Goal: Task Accomplishment & Management: Manage account settings

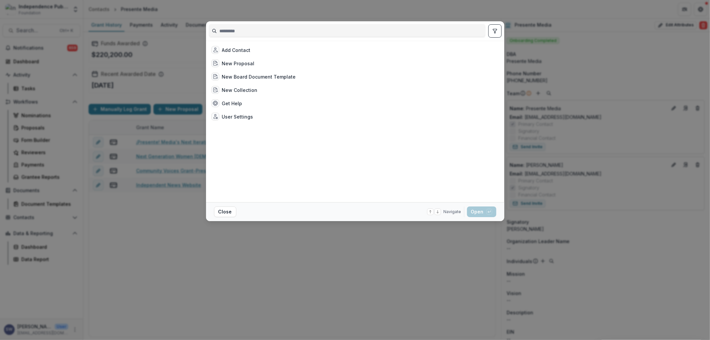
click at [315, 270] on div "Add Contact New Proposal New Board Document Template New Collection Get Help Us…" at bounding box center [355, 170] width 710 height 340
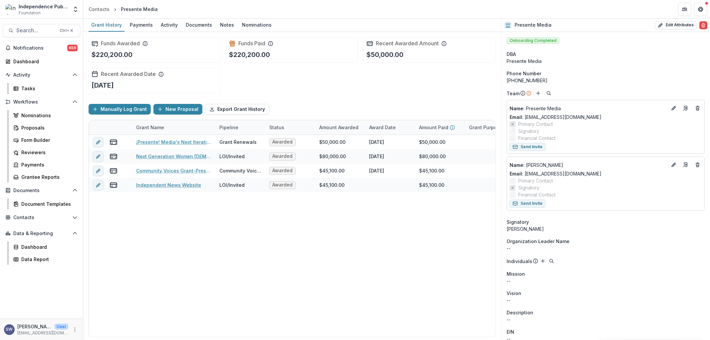
scroll to position [268, 0]
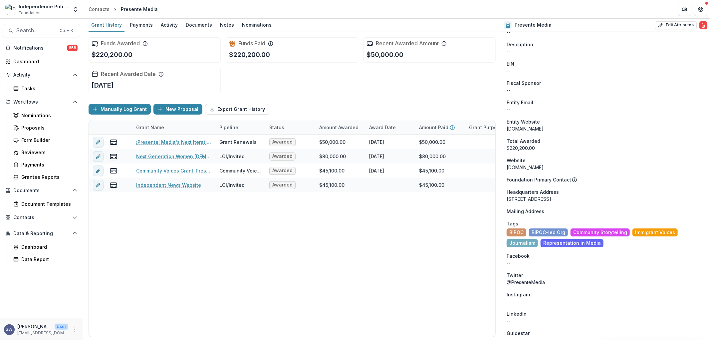
click at [341, 77] on div "Funds Awarded $220,200.00 Funds Paid $220,200.00 Recent Awarded Amount $50,000.…" at bounding box center [292, 65] width 407 height 67
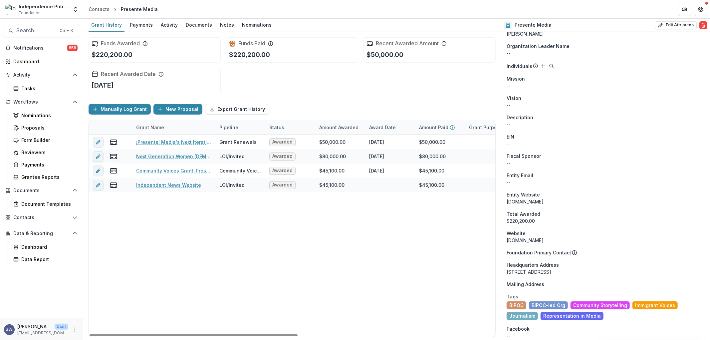
scroll to position [231, 0]
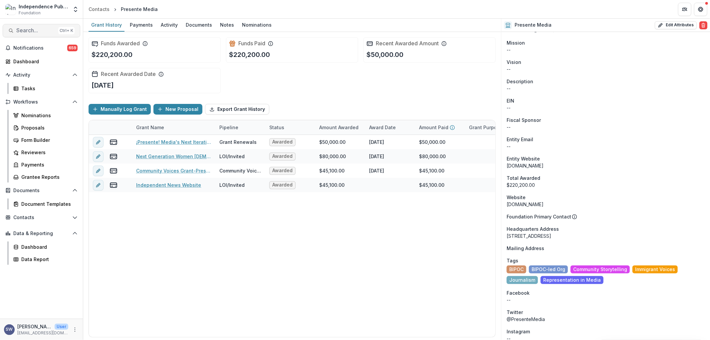
click at [34, 32] on span "Search..." at bounding box center [35, 30] width 39 height 6
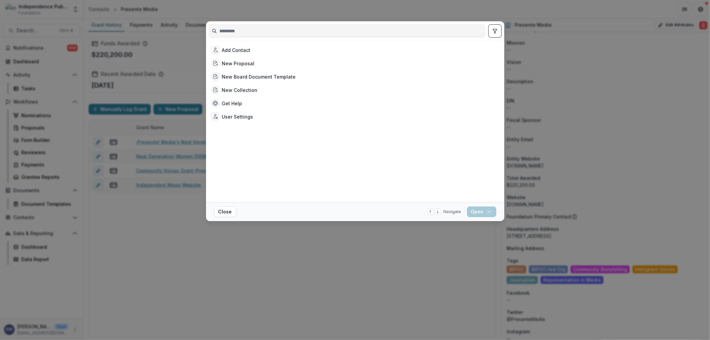
click at [174, 301] on div "Add Contact New Proposal New Board Document Template New Collection Get Help Us…" at bounding box center [355, 170] width 710 height 340
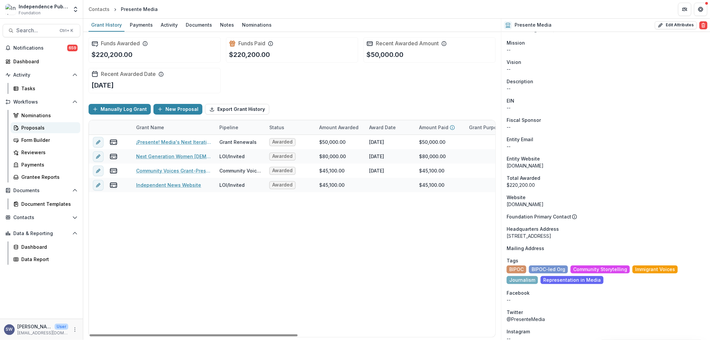
click at [37, 128] on div "Proposals" at bounding box center [48, 127] width 54 height 7
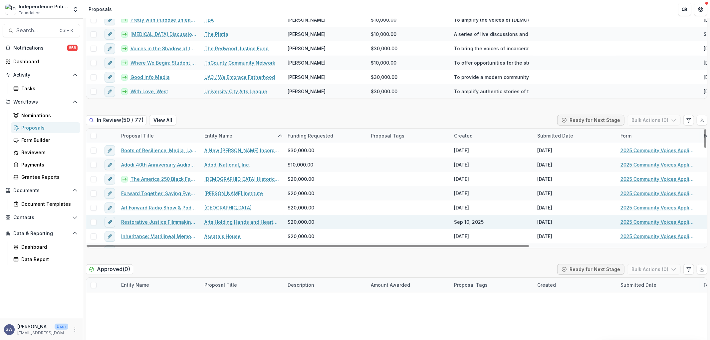
scroll to position [37, 0]
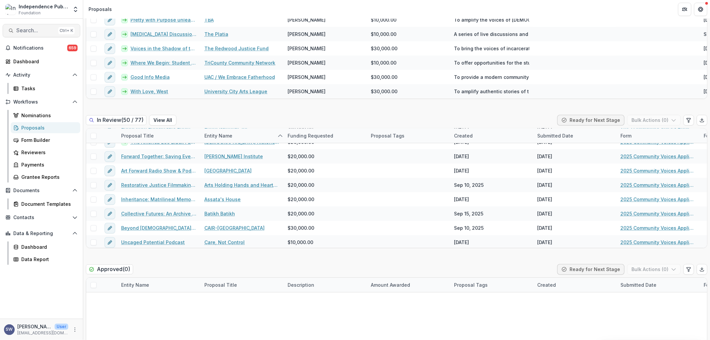
click at [32, 25] on button "Search... Ctrl + K" at bounding box center [42, 30] width 78 height 13
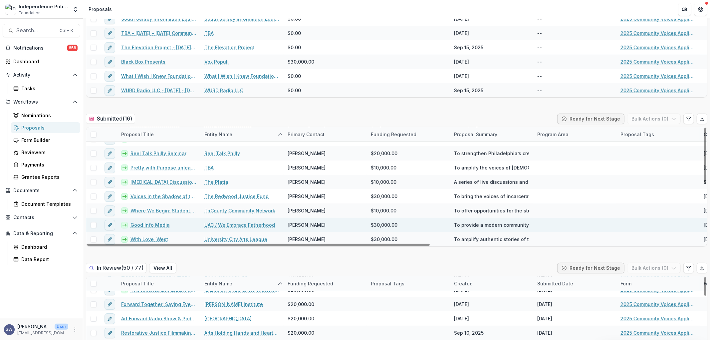
scroll to position [88, 0]
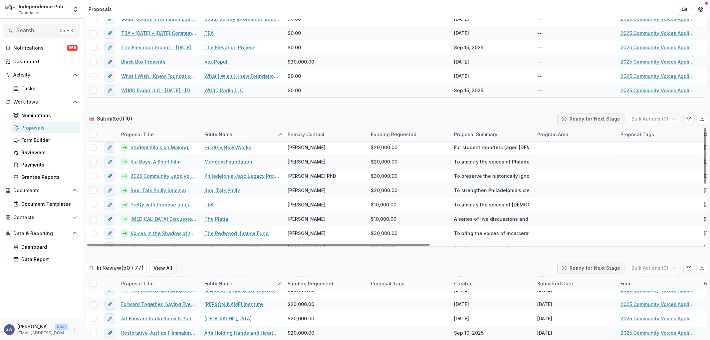
click at [31, 31] on span "Search..." at bounding box center [35, 30] width 39 height 6
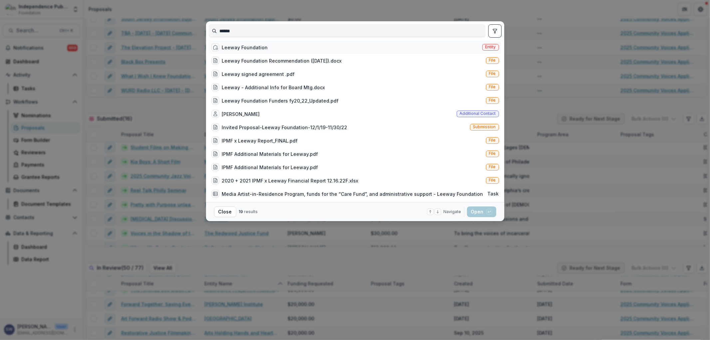
type input "******"
click at [250, 51] on div "Leeway Foundation" at bounding box center [245, 47] width 46 height 7
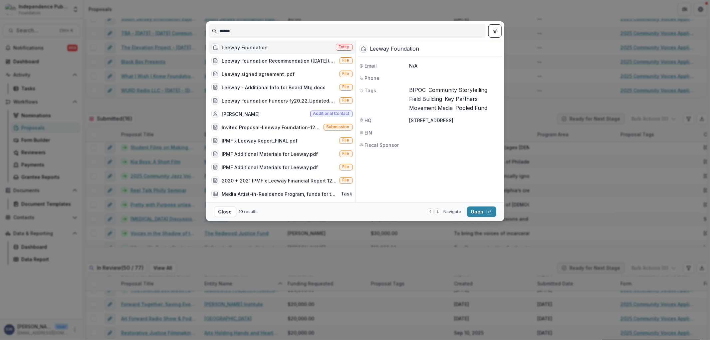
click at [250, 51] on div "Leeway Foundation" at bounding box center [245, 47] width 46 height 7
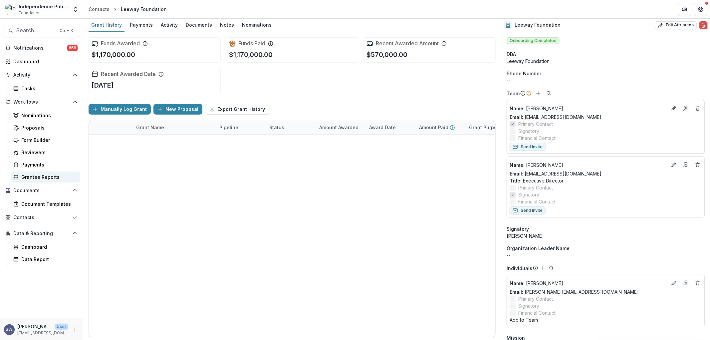
click at [37, 177] on div "Grantee Reports" at bounding box center [48, 176] width 54 height 7
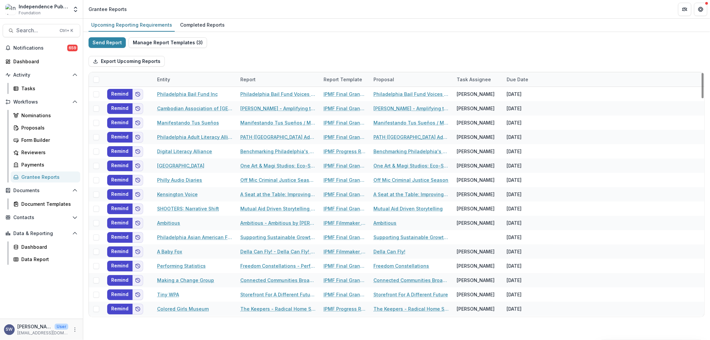
click at [163, 80] on div "Entity" at bounding box center [163, 79] width 21 height 7
click at [188, 93] on input at bounding box center [194, 94] width 80 height 11
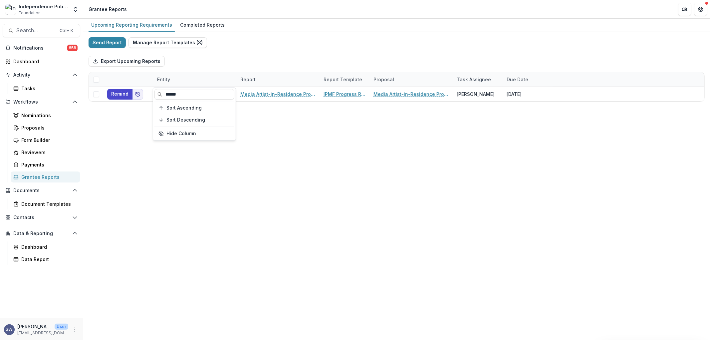
type input "******"
click at [456, 241] on div "Upcoming Reporting Requirements Completed Reports Send Report Manage Report Tem…" at bounding box center [396, 179] width 627 height 321
click at [37, 28] on span "Search..." at bounding box center [35, 30] width 39 height 6
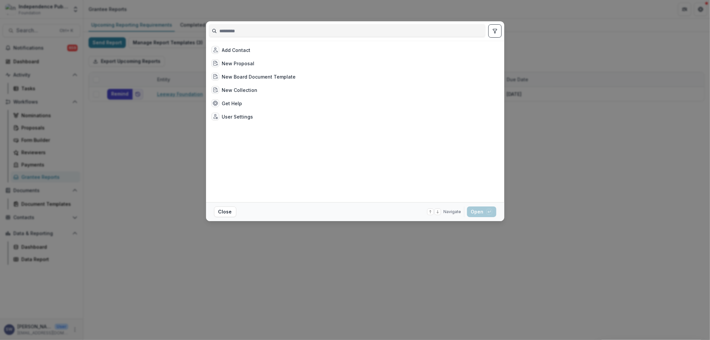
click at [241, 29] on input at bounding box center [347, 31] width 276 height 11
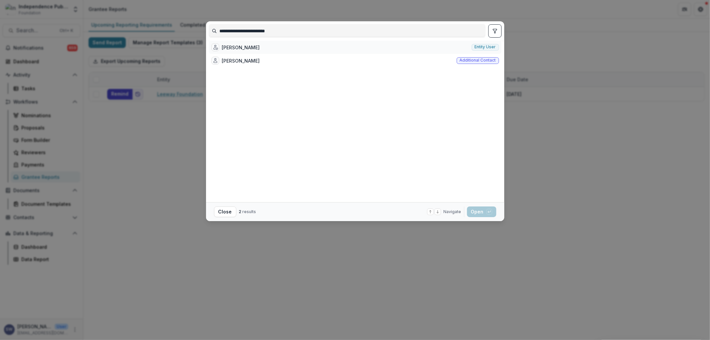
type input "**********"
click at [235, 51] on div "Stefanie Murray" at bounding box center [241, 47] width 38 height 7
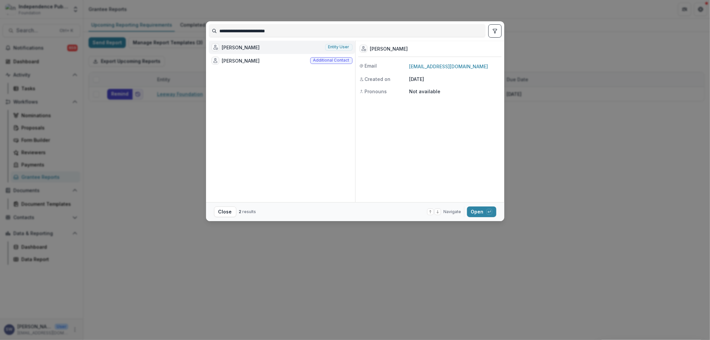
click at [241, 49] on div "Stefanie Murray" at bounding box center [241, 47] width 38 height 7
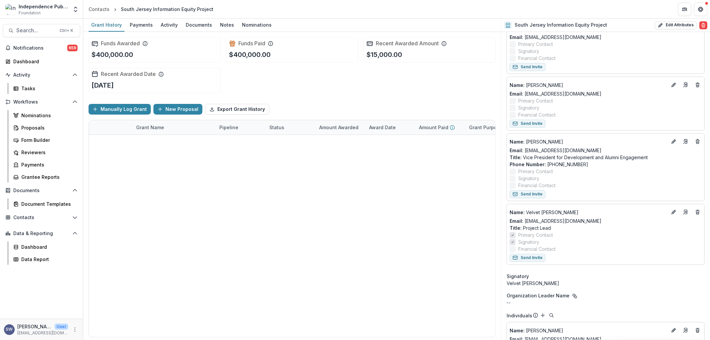
scroll to position [148, 0]
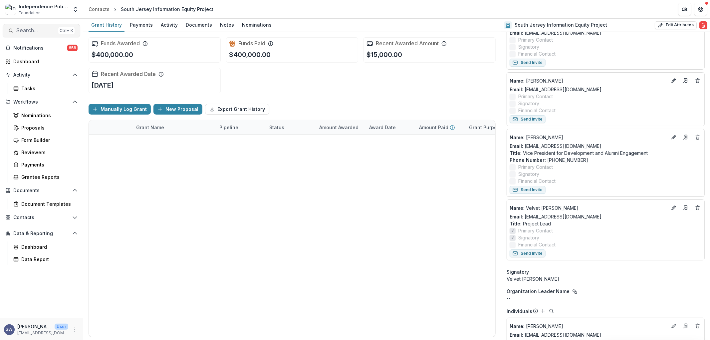
click at [21, 34] on button "Search... Ctrl + K" at bounding box center [42, 30] width 78 height 13
click at [24, 30] on div "Add Contact New Proposal New Board Document Template New Collection Get Help Us…" at bounding box center [355, 170] width 710 height 340
click at [37, 34] on button "Search... Ctrl + K" at bounding box center [42, 30] width 78 height 13
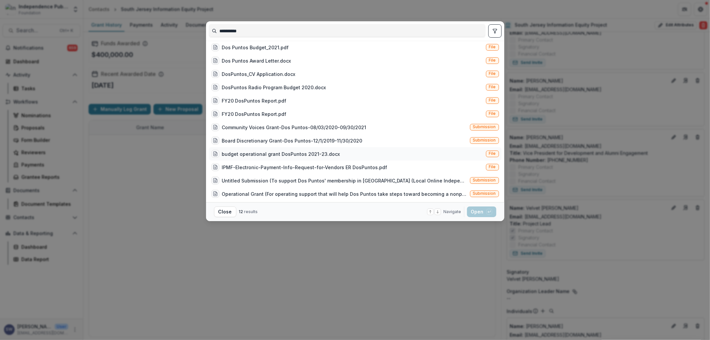
scroll to position [4, 0]
drag, startPoint x: 254, startPoint y: 32, endPoint x: 139, endPoint y: 14, distance: 115.9
click at [135, 14] on div "**********" at bounding box center [355, 170] width 710 height 340
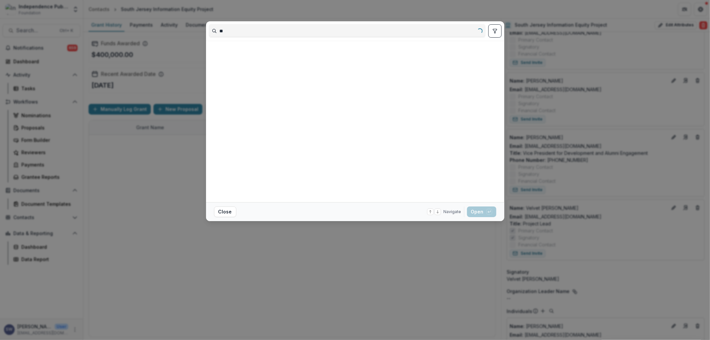
scroll to position [0, 0]
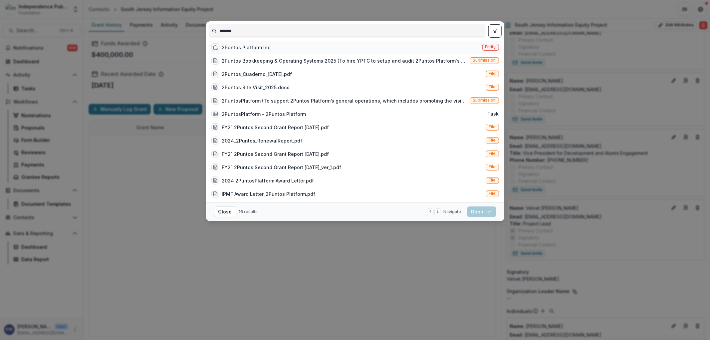
type input "*******"
click at [254, 51] on div "2Puntos Platform Inc" at bounding box center [246, 47] width 49 height 7
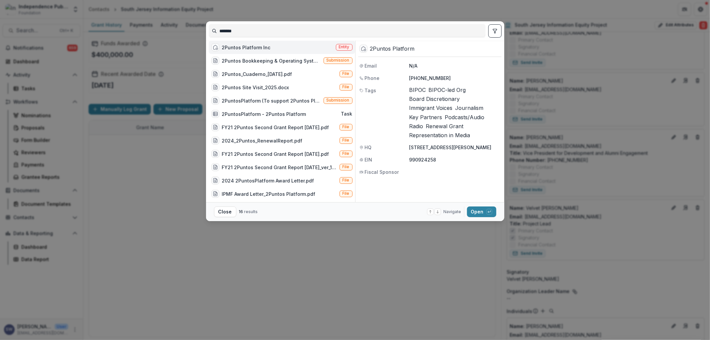
click at [254, 51] on div "2Puntos Platform Inc" at bounding box center [246, 47] width 49 height 7
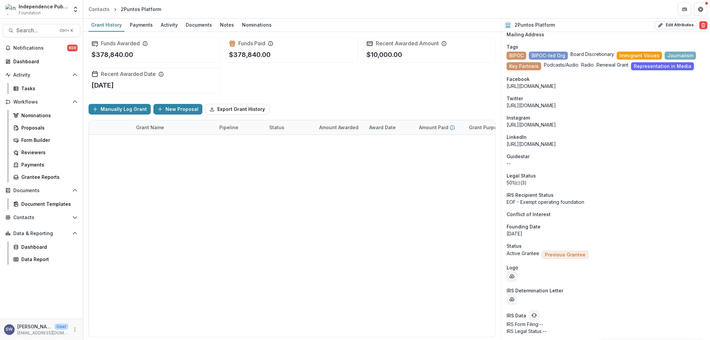
scroll to position [564, 0]
click at [171, 154] on link "Operational Support" at bounding box center [159, 156] width 47 height 7
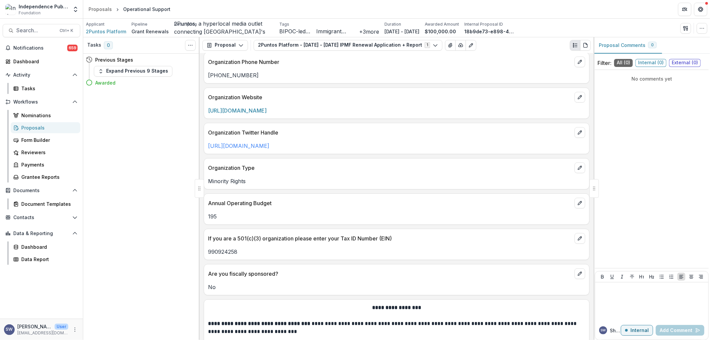
scroll to position [293, 0]
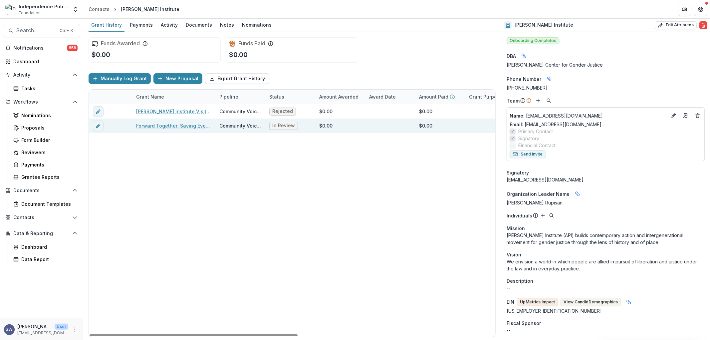
click at [160, 130] on div "Forward Together: Saving Everyday Histories of the Equal Rights Amendment" at bounding box center [173, 126] width 75 height 14
click at [160, 125] on link "Forward Together: Saving Everyday Histories of the Equal Rights Amendment" at bounding box center [173, 125] width 75 height 7
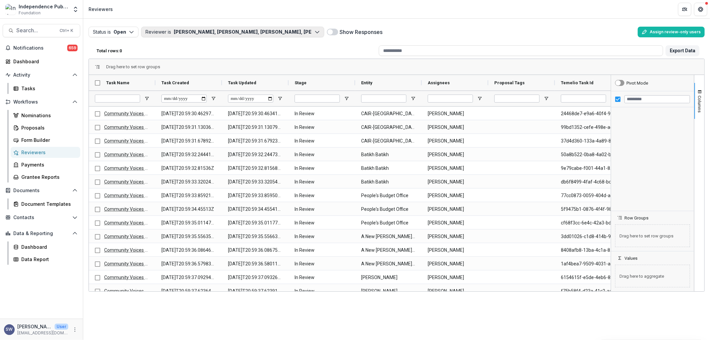
click at [203, 34] on button "Reviewer is Carol Posso, Andy Dircio, Cassandra Etienne, Icon Ebony-Fierce, Nad…" at bounding box center [232, 32] width 183 height 11
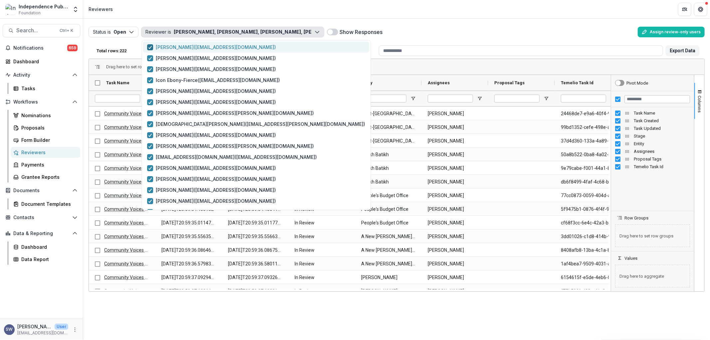
click at [153, 49] on span "button" at bounding box center [150, 47] width 6 height 6
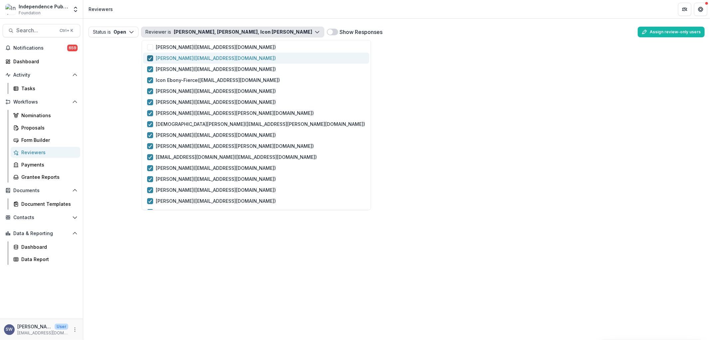
click at [150, 59] on icon "button" at bounding box center [150, 58] width 4 height 3
click at [150, 69] on icon "button" at bounding box center [150, 69] width 4 height 3
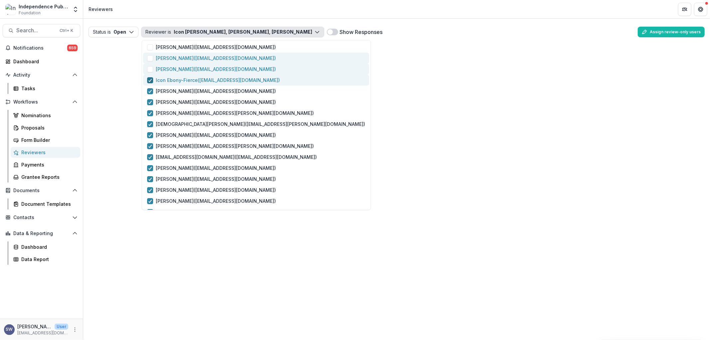
click at [151, 83] on span "button" at bounding box center [150, 80] width 6 height 6
click at [151, 94] on div "button" at bounding box center [150, 91] width 4 height 5
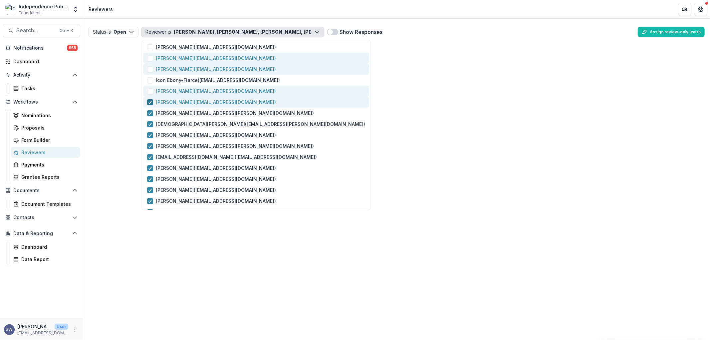
click at [151, 101] on polyline "button" at bounding box center [150, 102] width 3 height 3
click at [149, 114] on polyline "button" at bounding box center [150, 113] width 3 height 3
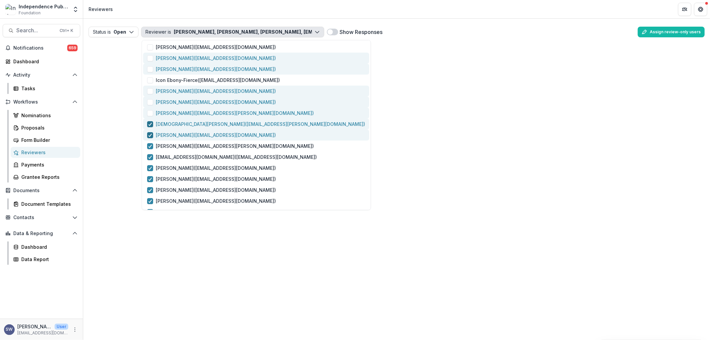
click at [149, 124] on icon "button" at bounding box center [150, 123] width 4 height 3
click at [151, 135] on polyline "button" at bounding box center [150, 135] width 3 height 3
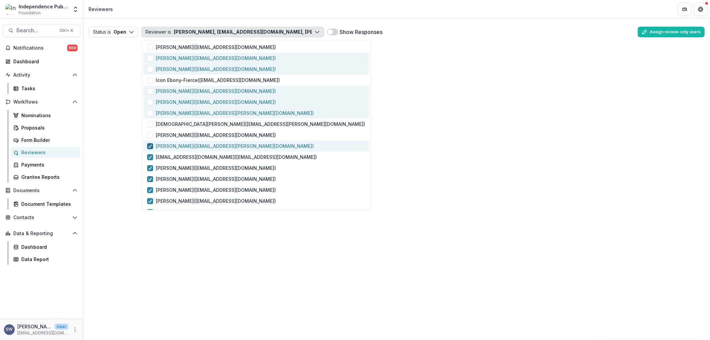
click at [149, 143] on div "button" at bounding box center [150, 145] width 4 height 5
click at [265, 5] on header "Reviewers" at bounding box center [396, 9] width 627 height 18
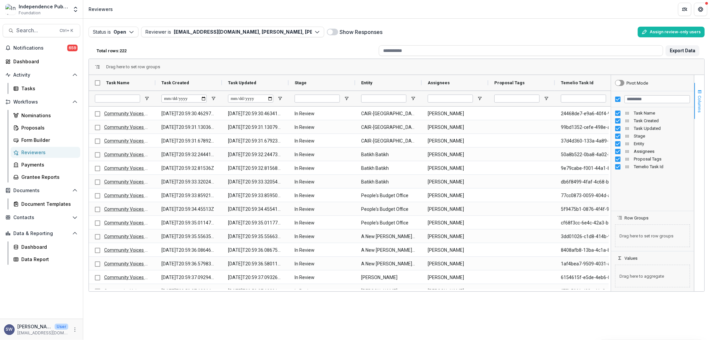
click at [696, 105] on button "Columns" at bounding box center [699, 101] width 10 height 36
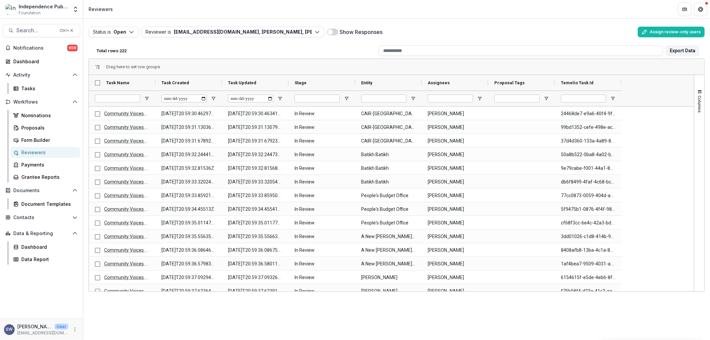
click at [335, 31] on span at bounding box center [332, 32] width 11 height 7
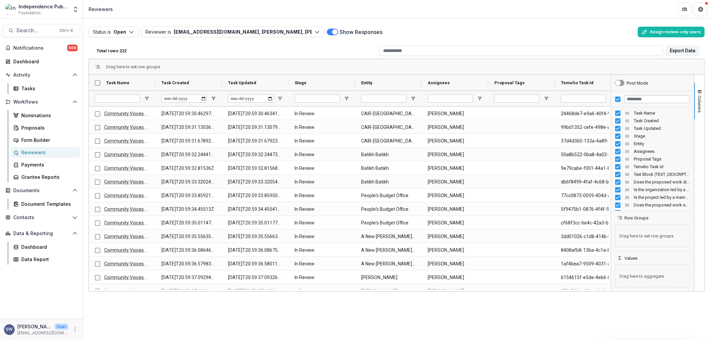
drag, startPoint x: 227, startPoint y: 292, endPoint x: 233, endPoint y: 292, distance: 6.0
click at [233, 292] on div "Status is Open Open Completed Reviewer is amershani@gmail.com, Andre Simms, Ari…" at bounding box center [396, 179] width 627 height 321
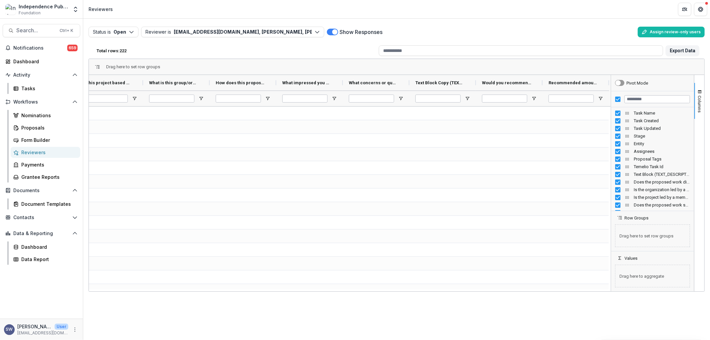
scroll to position [0, 1155]
click at [703, 103] on button "Columns" at bounding box center [699, 101] width 10 height 36
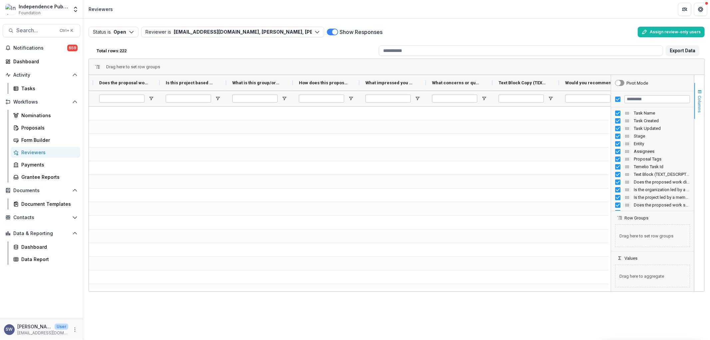
scroll to position [0, 1127]
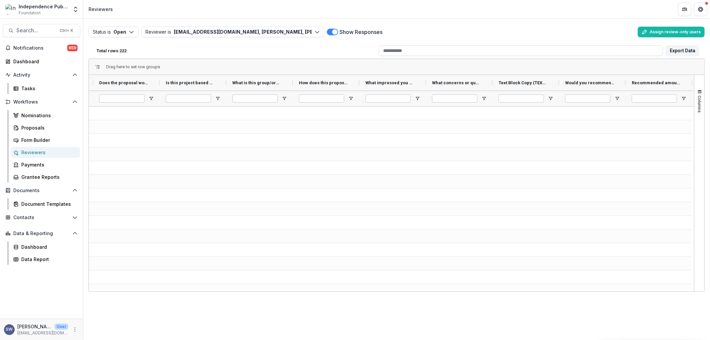
drag, startPoint x: 694, startPoint y: 113, endPoint x: 693, endPoint y: 129, distance: 15.7
click at [693, 129] on div "Does the proposed work amplify the stories and needs of communities excluded fr…" at bounding box center [396, 183] width 615 height 216
click at [118, 29] on button "Status is Open" at bounding box center [114, 32] width 50 height 11
click at [117, 58] on p "Completed" at bounding box center [123, 58] width 25 height 7
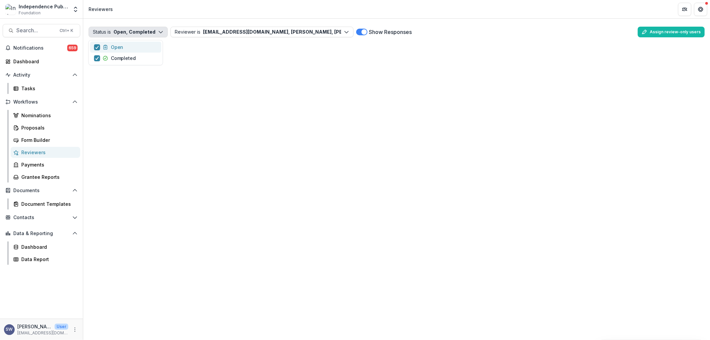
click at [93, 46] on button "Open" at bounding box center [125, 47] width 71 height 11
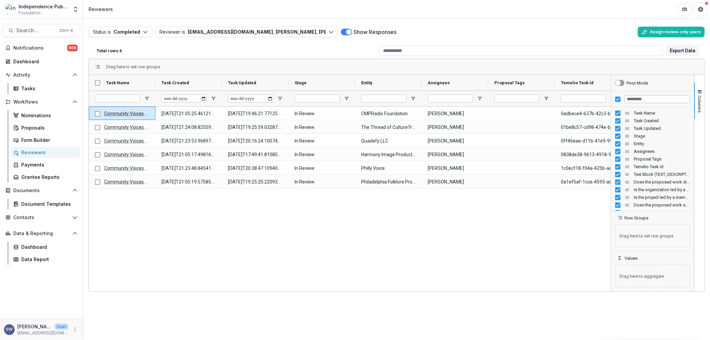
drag, startPoint x: 203, startPoint y: 288, endPoint x: 250, endPoint y: 285, distance: 47.0
click at [250, 285] on div "Community Voices Application Evaluation 2025-09-22T21:05:25.461212Z 2025-09-24T…" at bounding box center [350, 198] width 522 height 183
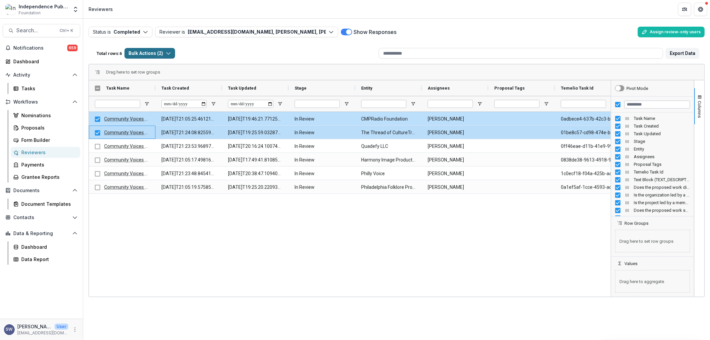
click at [164, 49] on button "Bulk Actions ( 2 )" at bounding box center [149, 53] width 51 height 11
click at [178, 231] on div "Community Voices Application Evaluation 2025-09-22T21:05:25.461212Z 2025-09-24T…" at bounding box center [350, 203] width 522 height 183
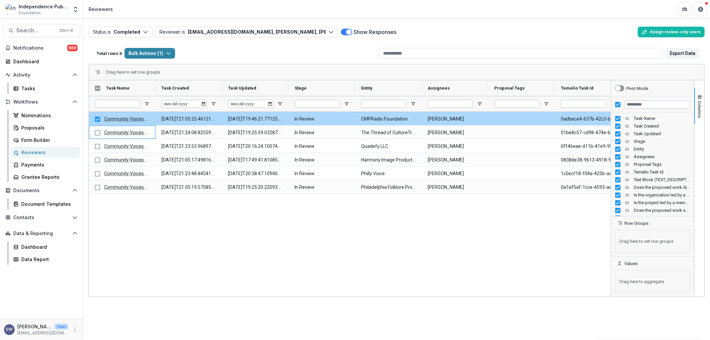
click at [98, 122] on div at bounding box center [97, 119] width 5 height 14
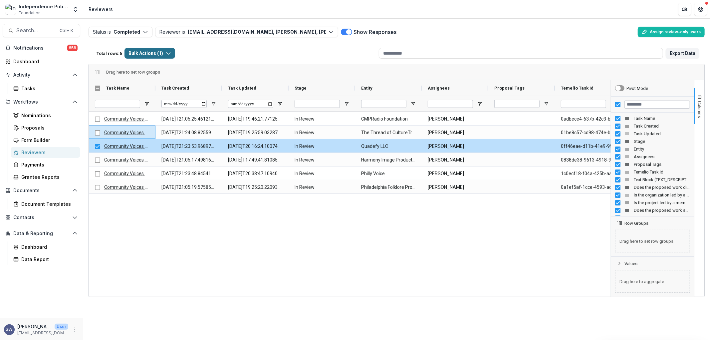
click at [151, 54] on button "Bulk Actions ( 1 )" at bounding box center [149, 53] width 51 height 11
click at [171, 80] on button "Bulk Download ( 1 )" at bounding box center [164, 79] width 75 height 11
click at [167, 252] on div "Community Voices Application Evaluation 2025-09-22T21:05:25.461212Z 2025-09-24T…" at bounding box center [350, 203] width 522 height 183
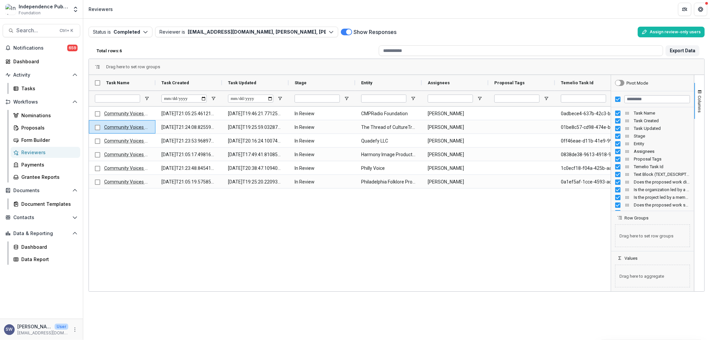
click at [218, 234] on div "Community Voices Application Evaluation 2025-09-22T21:05:25.461212Z 2025-09-24T…" at bounding box center [350, 198] width 522 height 183
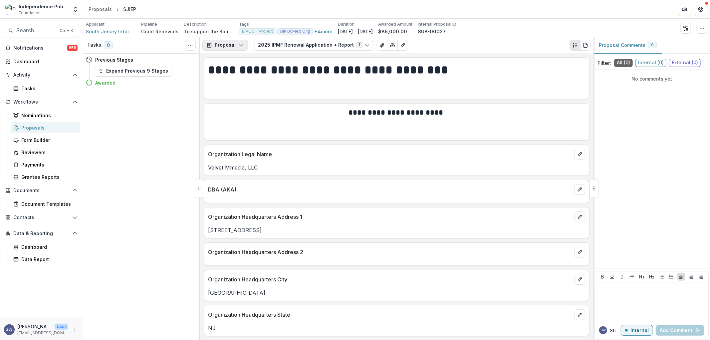
click at [233, 44] on button "Proposal" at bounding box center [225, 45] width 46 height 11
click at [231, 82] on div "Reports" at bounding box center [246, 82] width 61 height 7
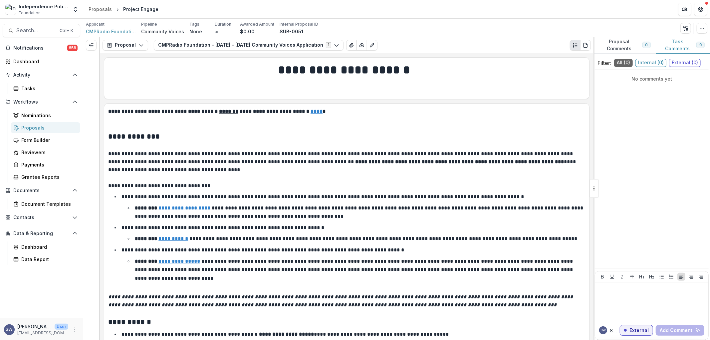
click at [97, 78] on div at bounding box center [91, 188] width 17 height 303
click at [90, 45] on line "Expand left" at bounding box center [91, 45] width 4 height 0
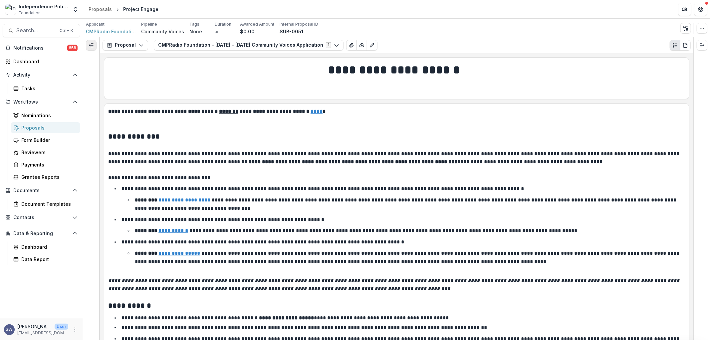
click at [88, 43] on button "Expand left" at bounding box center [91, 45] width 11 height 11
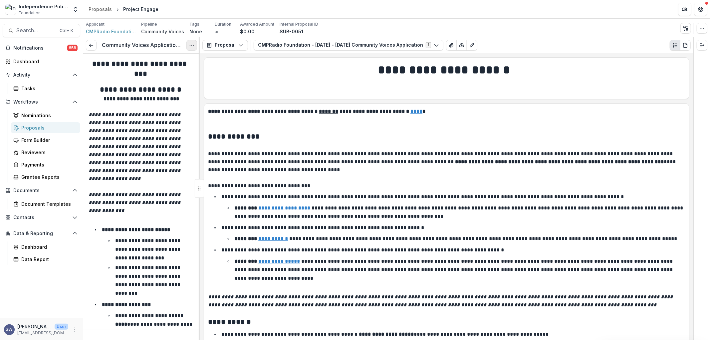
click at [193, 43] on icon "Options" at bounding box center [191, 45] width 5 height 5
click at [175, 60] on link "View task" at bounding box center [159, 60] width 71 height 11
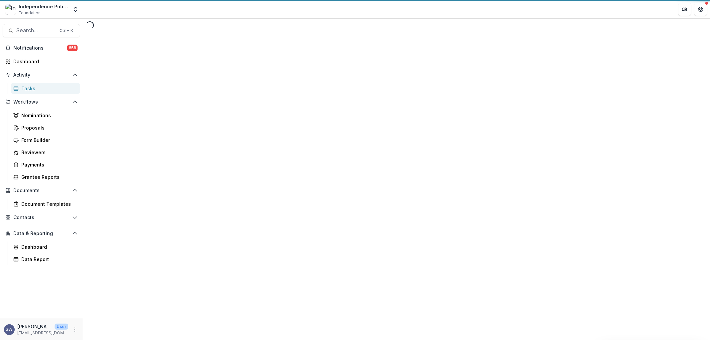
select select "********"
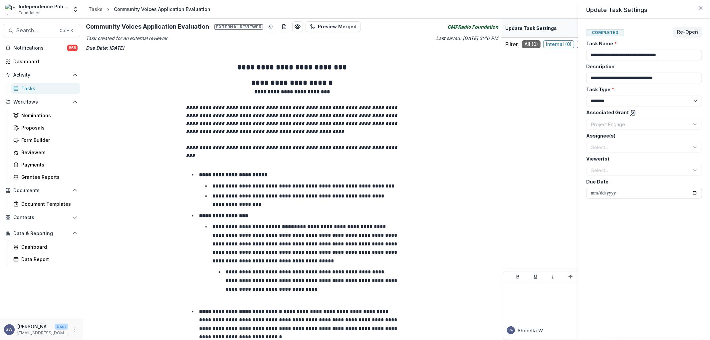
drag, startPoint x: 500, startPoint y: 24, endPoint x: 370, endPoint y: 195, distance: 215.1
click at [489, 209] on div "**********" at bounding box center [355, 170] width 710 height 340
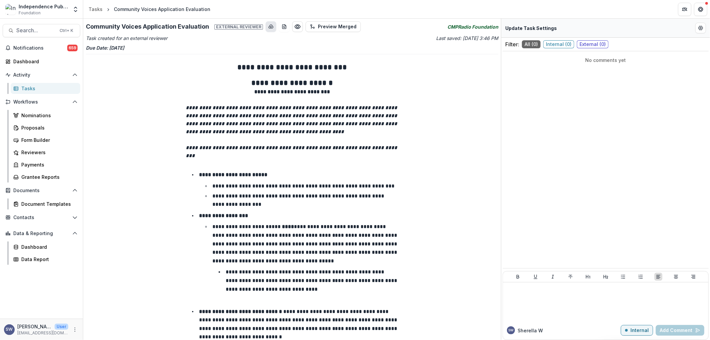
click at [268, 25] on icon "download-button" at bounding box center [270, 26] width 5 height 5
click at [282, 27] on icon "download-word-button" at bounding box center [284, 26] width 5 height 5
click at [699, 28] on icon "Edit Form Settings" at bounding box center [700, 27] width 5 height 5
select select "********"
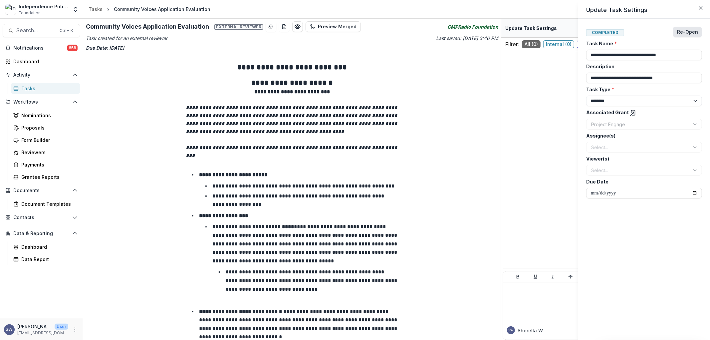
click at [691, 32] on button "Re-Open" at bounding box center [687, 32] width 29 height 11
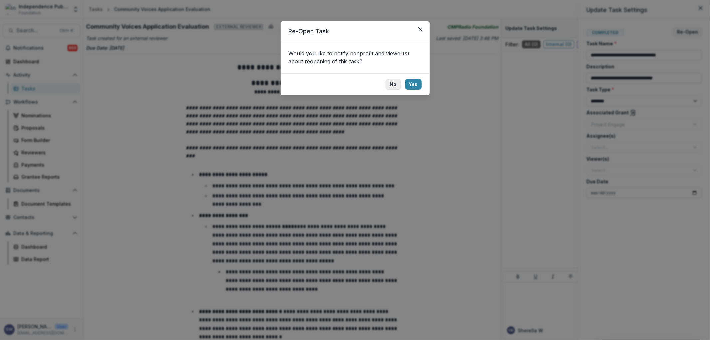
click at [395, 84] on button "No" at bounding box center [393, 84] width 15 height 11
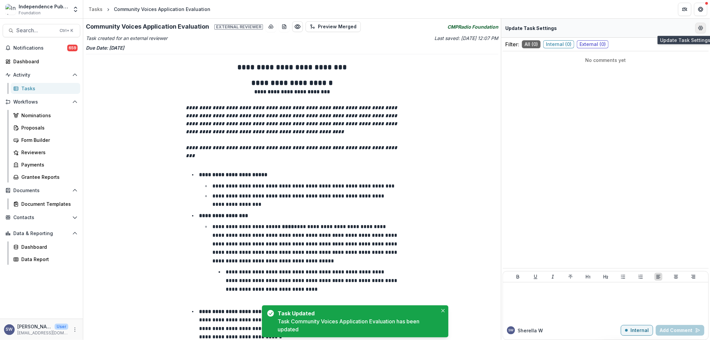
click at [700, 25] on icon "Edit Form Settings" at bounding box center [700, 27] width 5 height 5
select select "********"
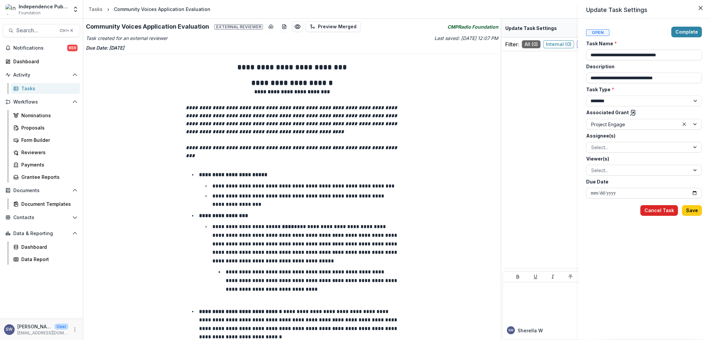
click at [660, 208] on button "Cancel Task" at bounding box center [659, 210] width 38 height 11
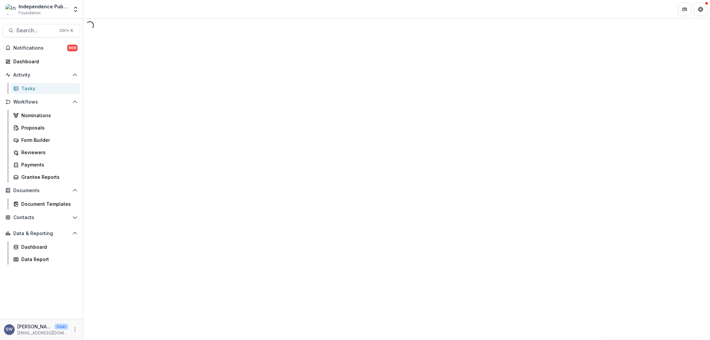
select select "********"
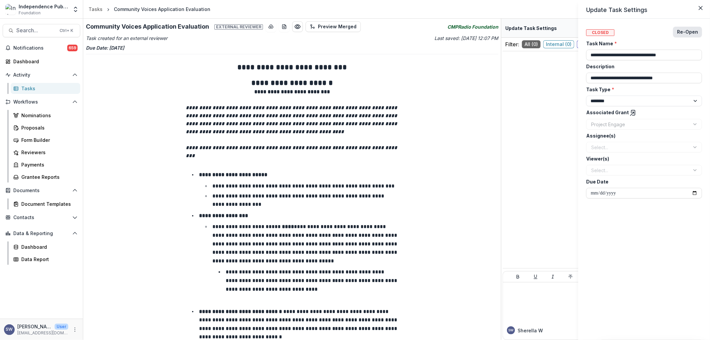
click at [689, 32] on button "Re-Open" at bounding box center [687, 32] width 29 height 11
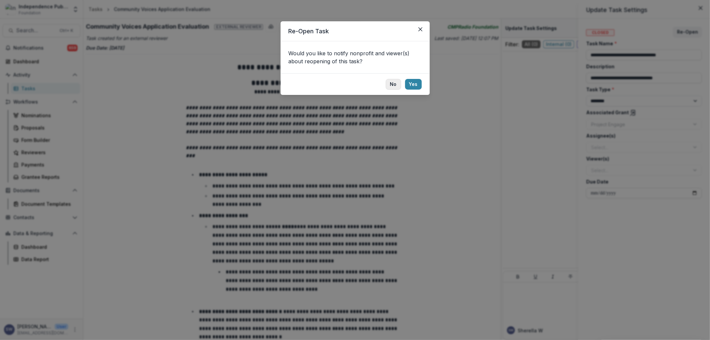
click at [396, 86] on button "No" at bounding box center [393, 84] width 15 height 11
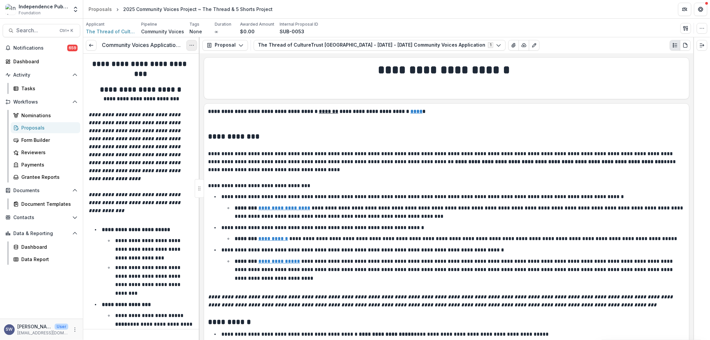
click at [191, 45] on icon "Options" at bounding box center [191, 45] width 5 height 5
click at [163, 61] on link "View task" at bounding box center [159, 60] width 71 height 11
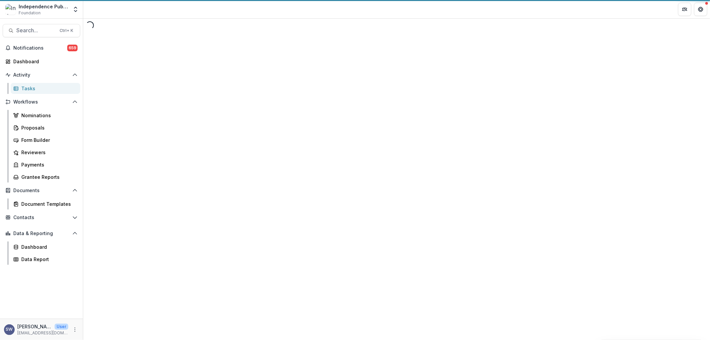
select select "********"
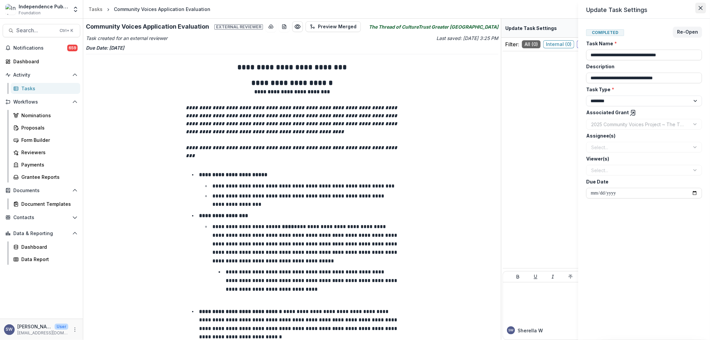
click at [703, 8] on icon "Close" at bounding box center [701, 8] width 4 height 4
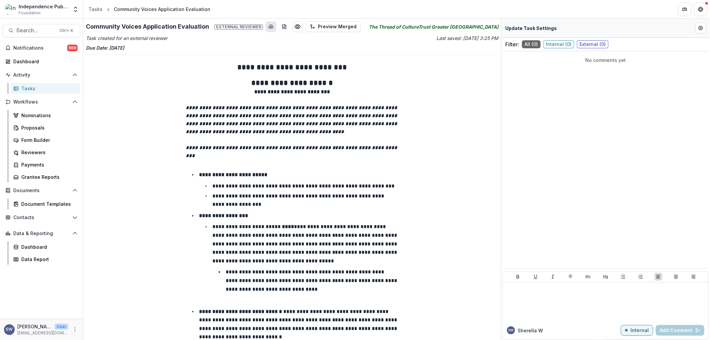
click at [268, 28] on icon "download-button" at bounding box center [270, 26] width 5 height 5
click at [282, 29] on icon "download-word-button" at bounding box center [284, 27] width 4 height 4
click at [704, 24] on button "Edit Form Settings" at bounding box center [700, 28] width 11 height 11
select select "********"
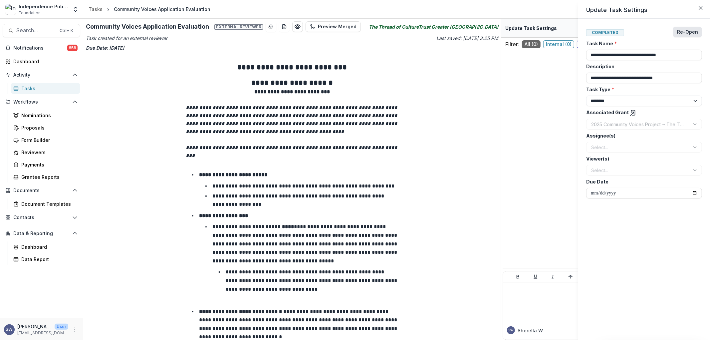
click at [688, 30] on button "Re-Open" at bounding box center [687, 32] width 29 height 11
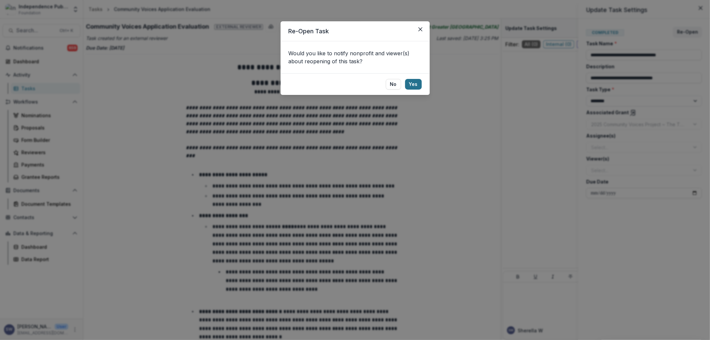
click at [412, 83] on button "Yes" at bounding box center [413, 84] width 17 height 11
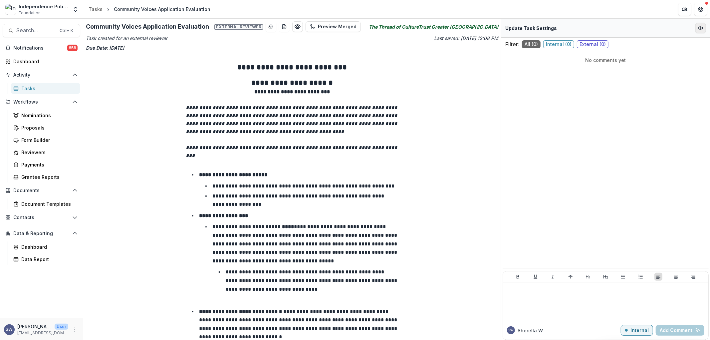
click at [702, 30] on icon "Edit Form Settings" at bounding box center [700, 27] width 5 height 5
select select "********"
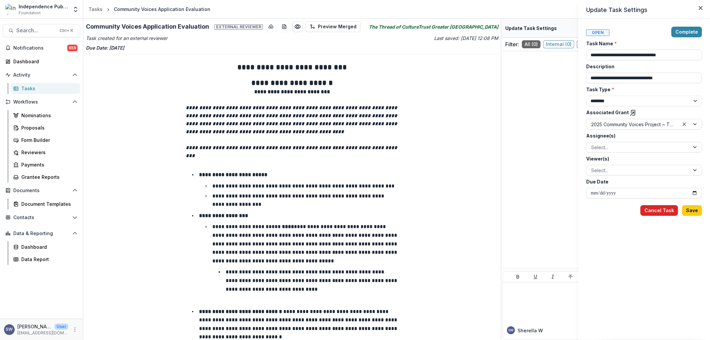
click at [667, 211] on button "Cancel Task" at bounding box center [659, 210] width 38 height 11
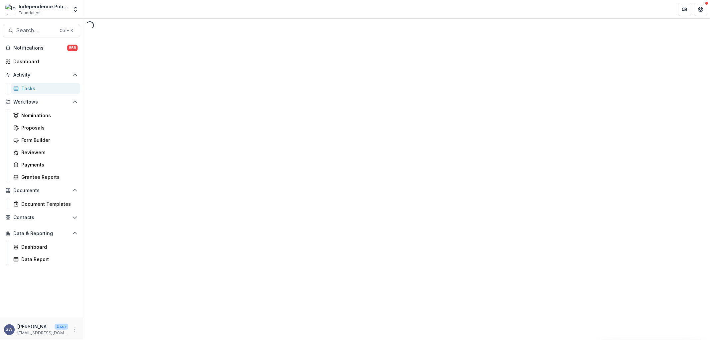
select select "********"
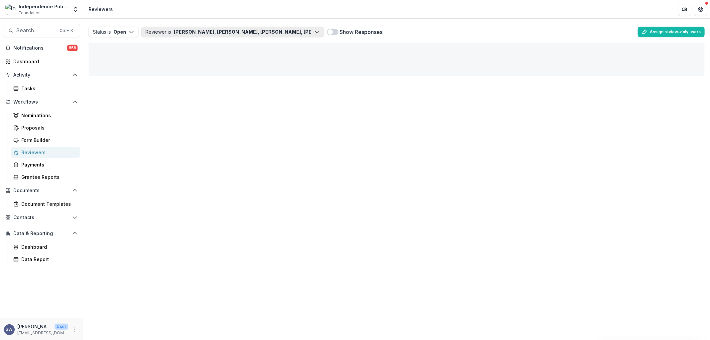
click at [185, 31] on button "Reviewer is [PERSON_NAME], [PERSON_NAME], [PERSON_NAME], Icon [PERSON_NAME], [P…" at bounding box center [232, 32] width 183 height 11
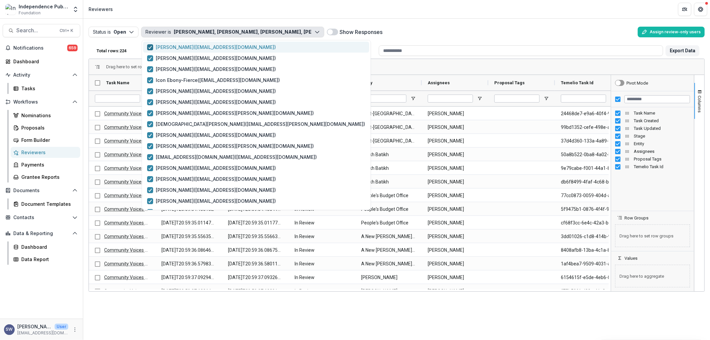
click at [152, 48] on span "button" at bounding box center [150, 47] width 6 height 6
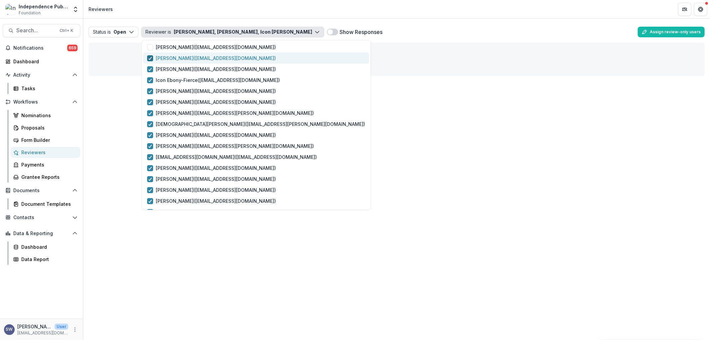
click at [151, 57] on icon "button" at bounding box center [150, 58] width 4 height 3
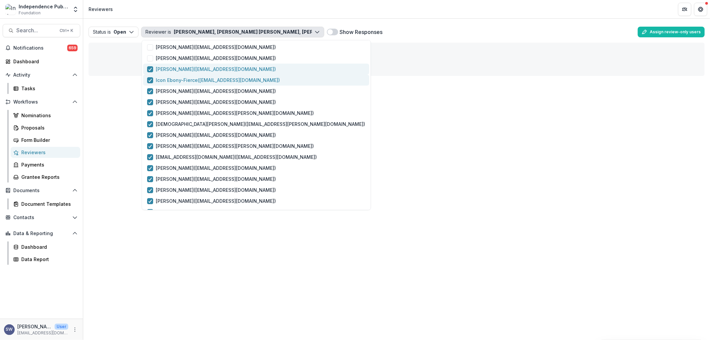
click at [151, 70] on icon "button" at bounding box center [150, 69] width 4 height 3
click at [151, 79] on icon "button" at bounding box center [150, 80] width 4 height 3
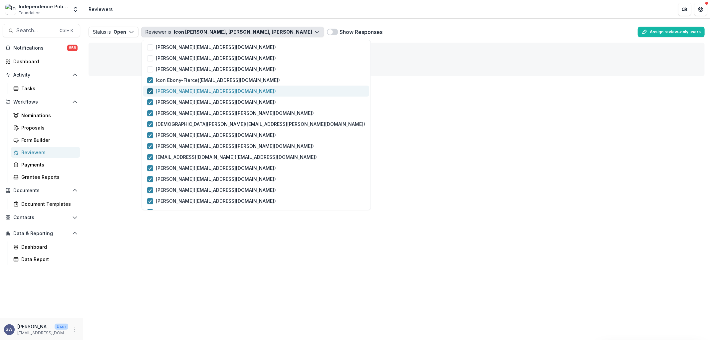
click at [151, 89] on div "button" at bounding box center [150, 91] width 4 height 5
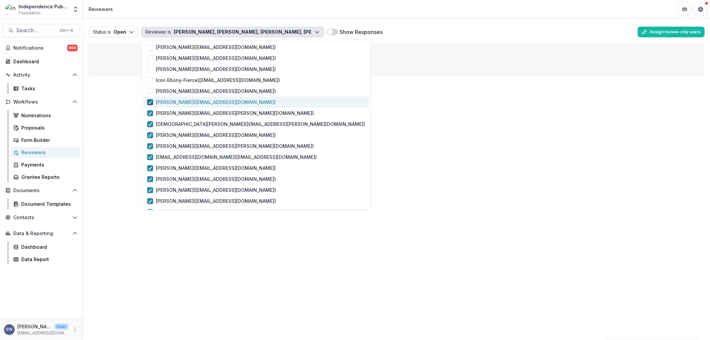
click at [148, 101] on icon "button" at bounding box center [150, 102] width 4 height 3
click at [150, 111] on div "button" at bounding box center [150, 113] width 4 height 5
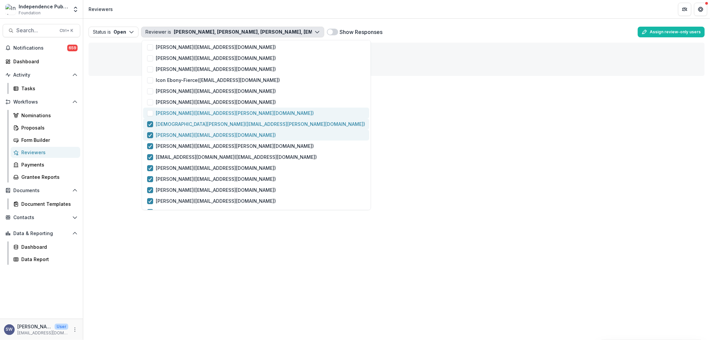
click at [151, 124] on icon "button" at bounding box center [150, 123] width 4 height 3
click at [150, 131] on label "[PERSON_NAME] ( [EMAIL_ADDRESS][DOMAIN_NAME] )" at bounding box center [211, 134] width 129 height 7
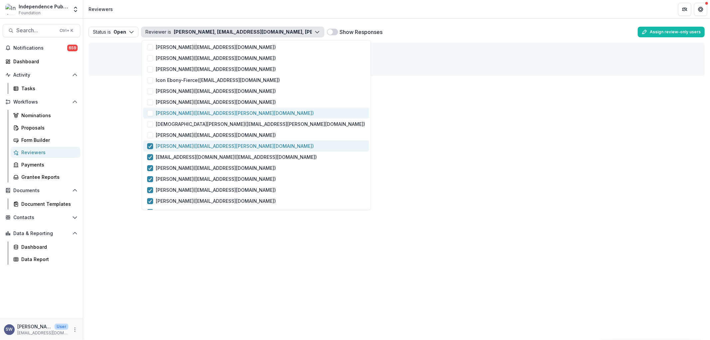
click at [150, 144] on span "button" at bounding box center [150, 146] width 6 height 6
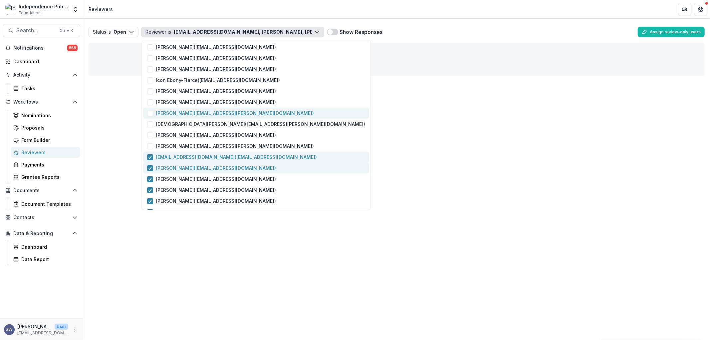
click at [150, 155] on icon "button" at bounding box center [150, 156] width 4 height 3
click at [152, 167] on span "button" at bounding box center [150, 168] width 6 height 6
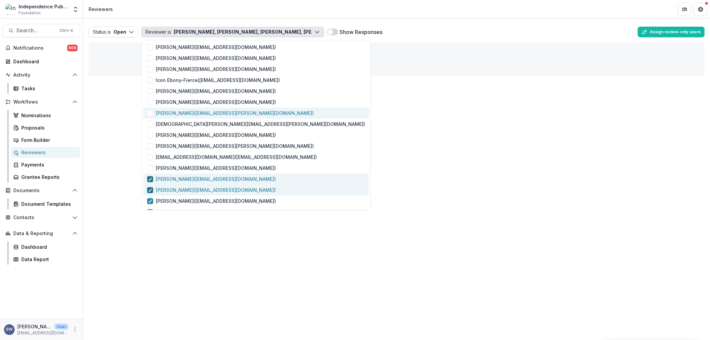
click at [149, 183] on button "Ariel Taylor ( ariel@phillycam.org )" at bounding box center [256, 178] width 226 height 11
click at [150, 190] on icon "button" at bounding box center [150, 189] width 4 height 3
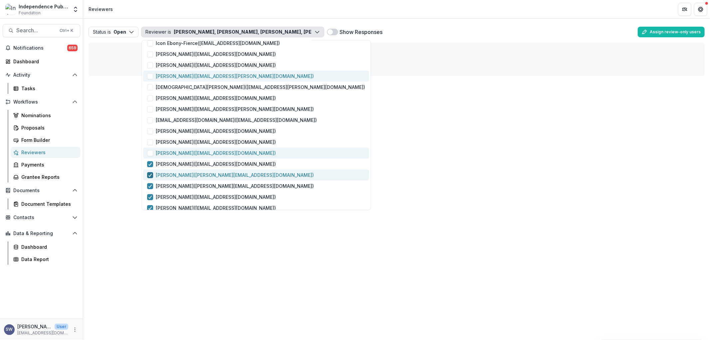
click at [150, 173] on icon "button" at bounding box center [150, 174] width 4 height 3
click at [151, 184] on icon "button" at bounding box center [150, 185] width 4 height 3
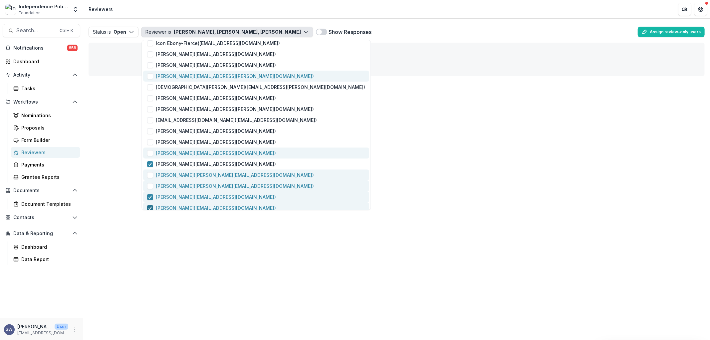
drag, startPoint x: 149, startPoint y: 195, endPoint x: 150, endPoint y: 205, distance: 10.4
click at [149, 195] on icon "button" at bounding box center [150, 196] width 4 height 3
click at [150, 205] on div "button" at bounding box center [150, 207] width 4 height 5
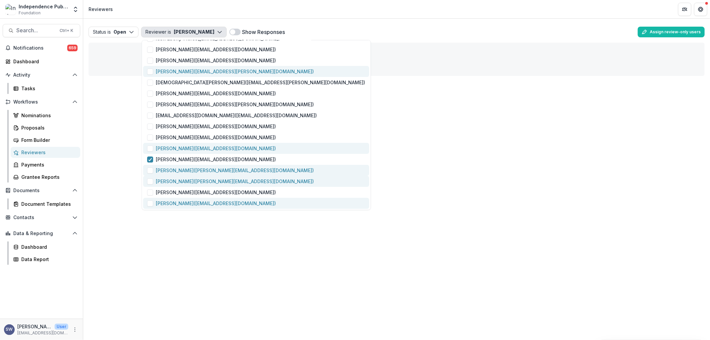
click at [107, 157] on div "Status is Open Open Completed Reviewer is Emma Restrepo Carol Posso ( scw.conne…" at bounding box center [396, 179] width 627 height 321
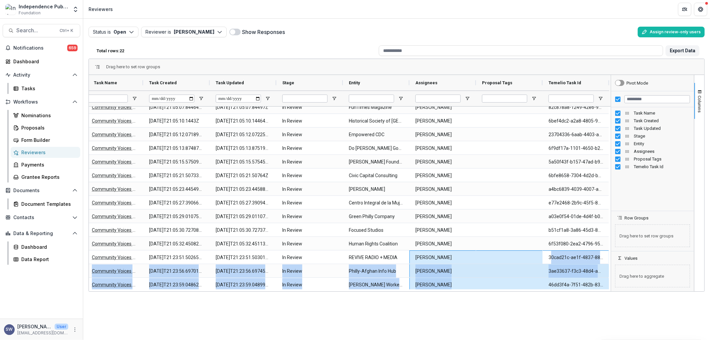
scroll to position [27, 0]
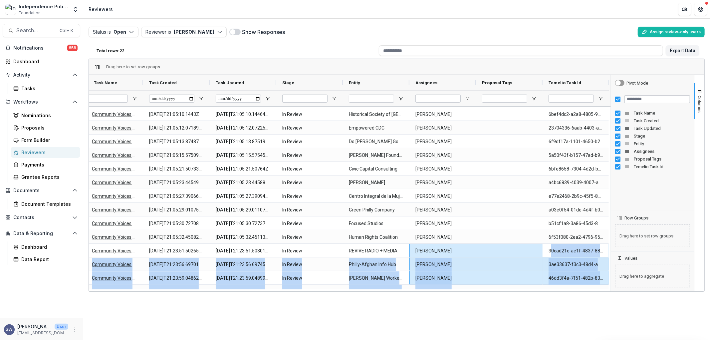
drag, startPoint x: 551, startPoint y: 277, endPoint x: 464, endPoint y: 286, distance: 87.6
click at [464, 286] on div "Community Voices Application Evaluation 2025-09-22T21:05:05.678986Z 2025-09-22T…" at bounding box center [343, 230] width 533 height 300
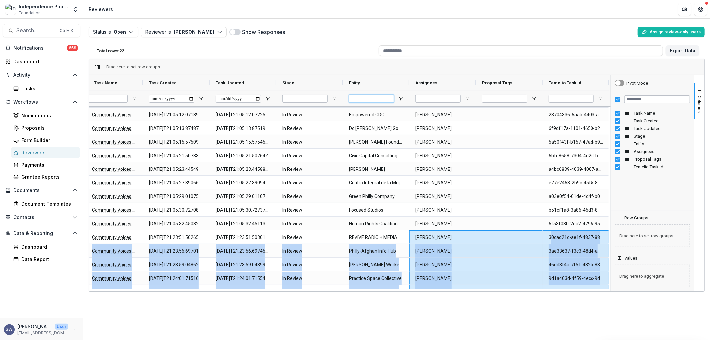
click at [382, 102] on input "Entity Filter Input" at bounding box center [371, 99] width 45 height 8
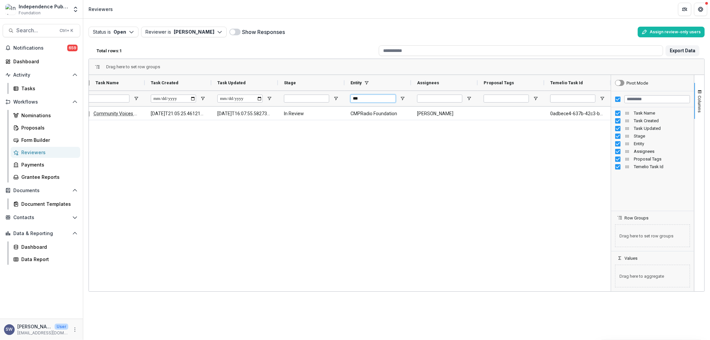
scroll to position [0, 0]
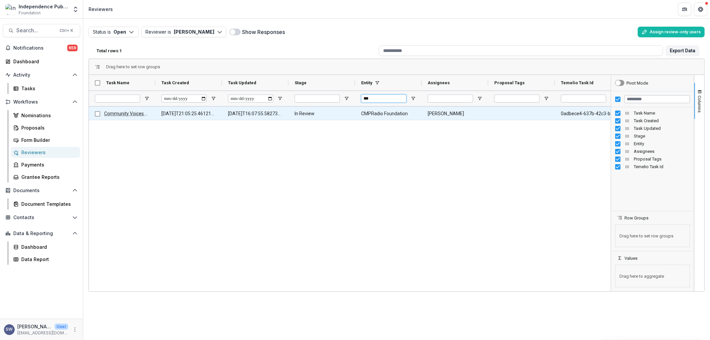
type input "***"
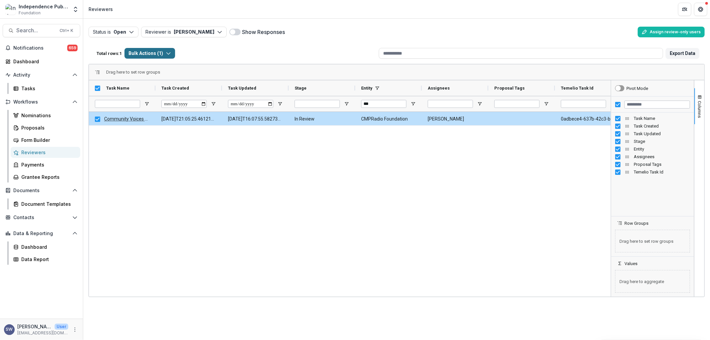
click at [157, 51] on button "Bulk Actions ( 1 )" at bounding box center [149, 53] width 51 height 11
click at [169, 79] on button "Bulk Cancel Tasks ( 1 )" at bounding box center [164, 79] width 75 height 11
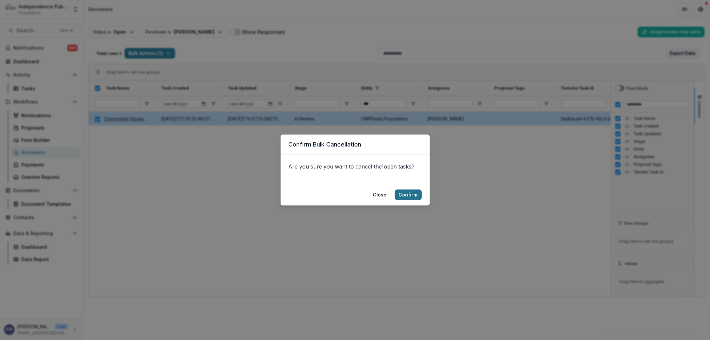
click button "Confirm"
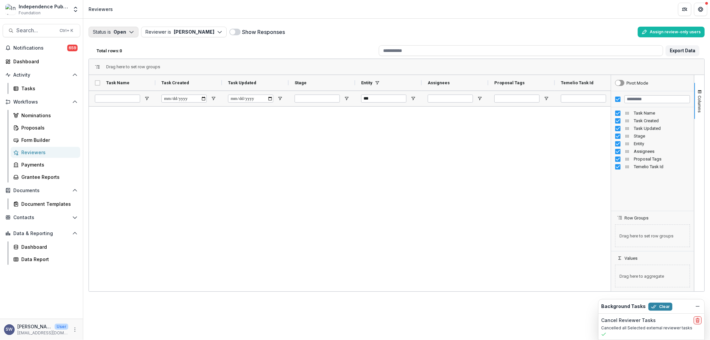
click button "Status is Open"
click span "button"
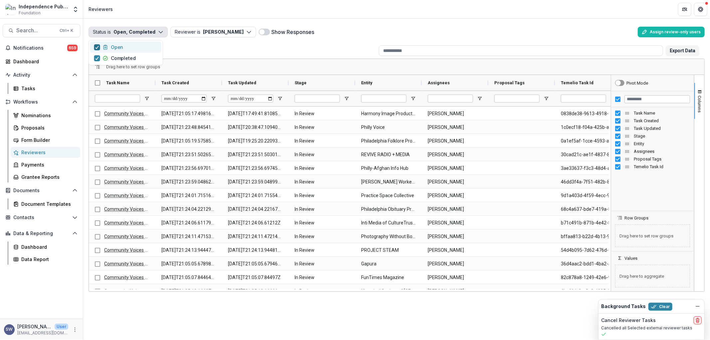
click polyline "button"
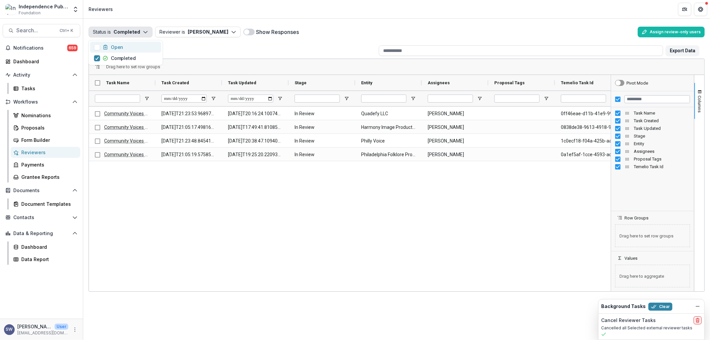
click div "Community Voices Application Evaluation 2025-09-22T21:23:53.968973Z 2025-09-24T…"
click span "Columns"
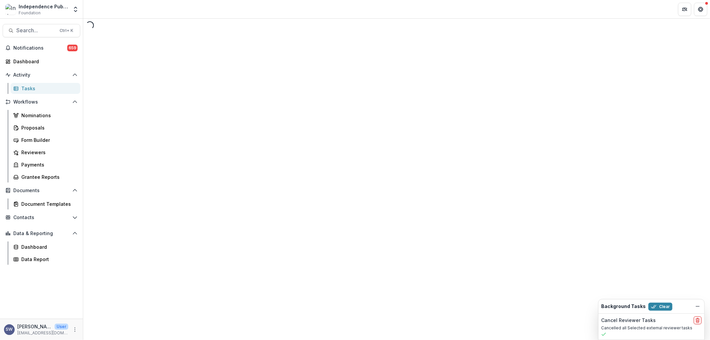
select select "********"
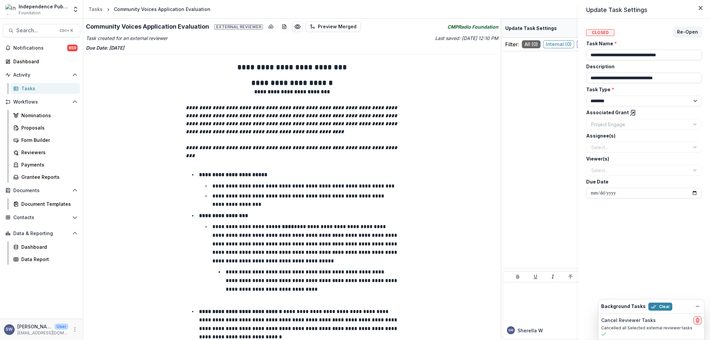
click at [630, 111] on icon at bounding box center [633, 113] width 7 height 7
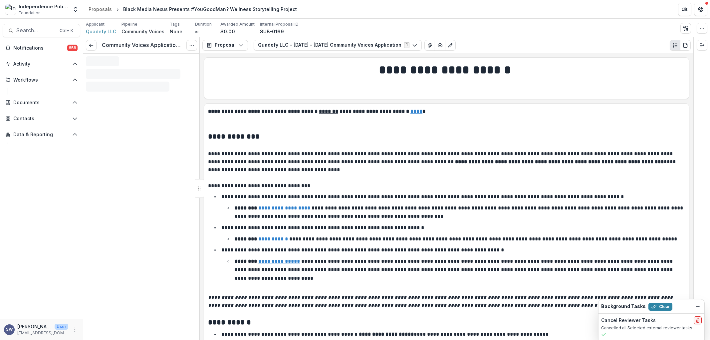
click at [188, 46] on button "Options" at bounding box center [191, 45] width 11 height 11
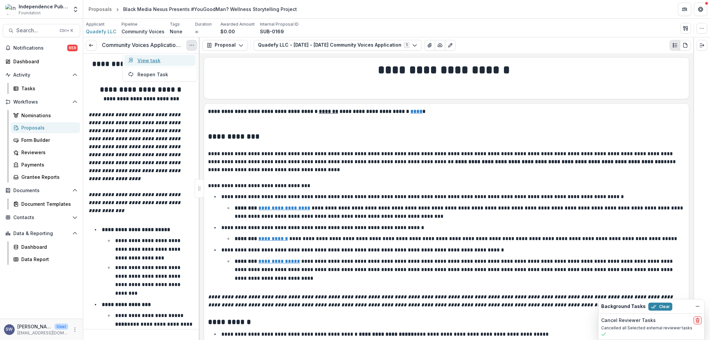
click at [162, 59] on link "View task" at bounding box center [159, 60] width 71 height 11
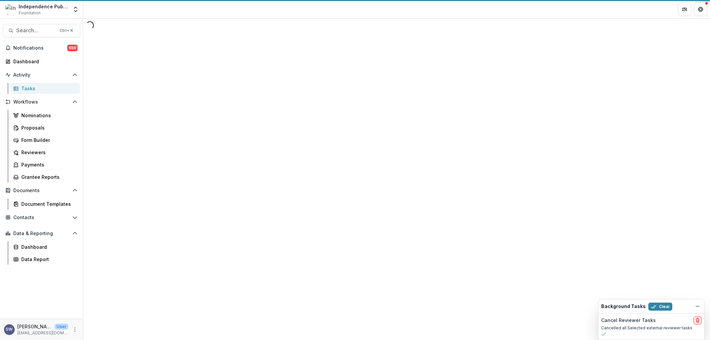
select select "********"
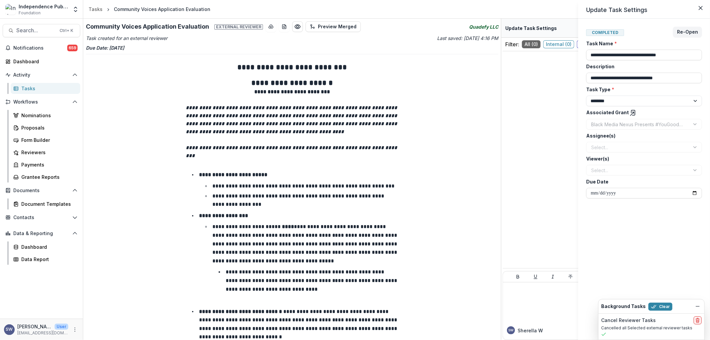
click at [267, 27] on div "**********" at bounding box center [355, 170] width 710 height 340
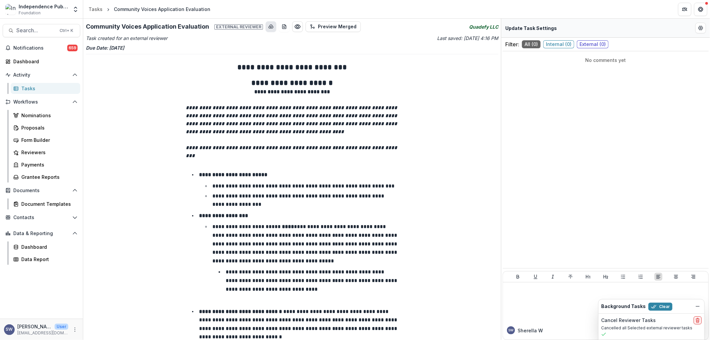
click at [268, 27] on icon "download-button" at bounding box center [270, 26] width 5 height 5
click at [283, 28] on line "download-word-button" at bounding box center [284, 28] width 2 height 0
click at [698, 31] on button "Edit Form Settings" at bounding box center [700, 28] width 11 height 11
select select "********"
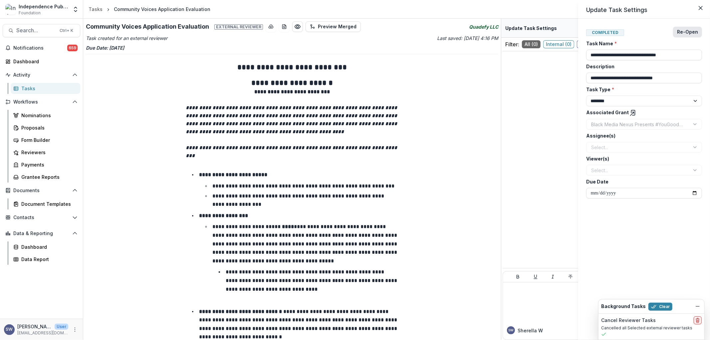
click at [682, 31] on button "Re-Open" at bounding box center [687, 32] width 29 height 11
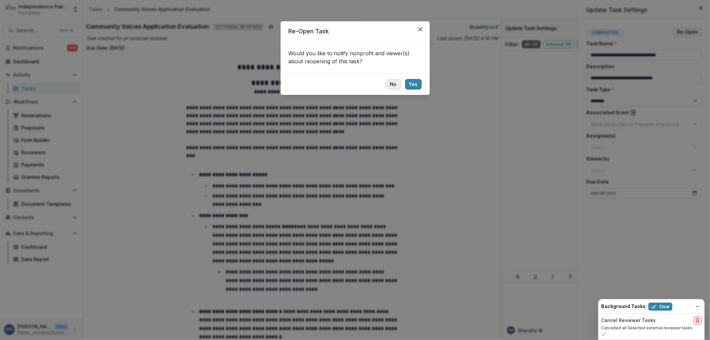
click at [391, 83] on button "No" at bounding box center [393, 84] width 15 height 11
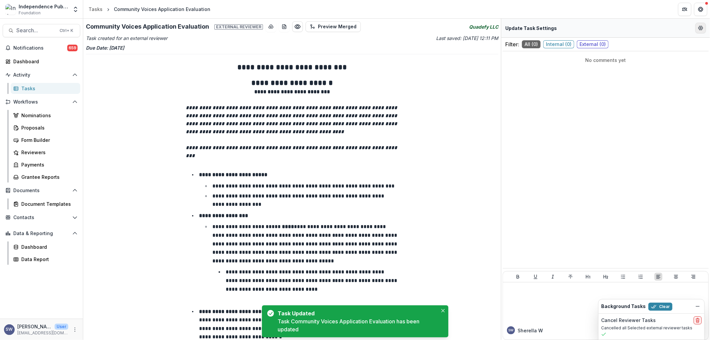
click at [703, 25] on icon "Edit Form Settings" at bounding box center [700, 27] width 5 height 5
select select "********"
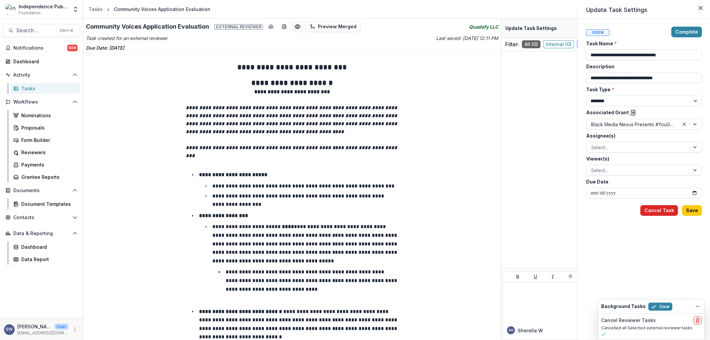
click at [659, 209] on button "Cancel Task" at bounding box center [659, 210] width 38 height 11
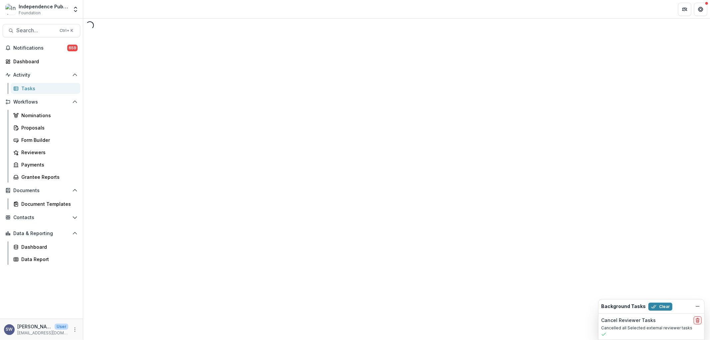
select select "********"
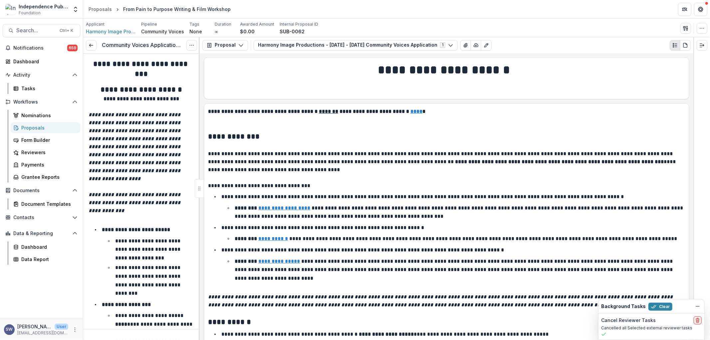
click at [190, 45] on circle "Options" at bounding box center [190, 45] width 0 height 0
click at [166, 62] on link "View task" at bounding box center [159, 60] width 71 height 11
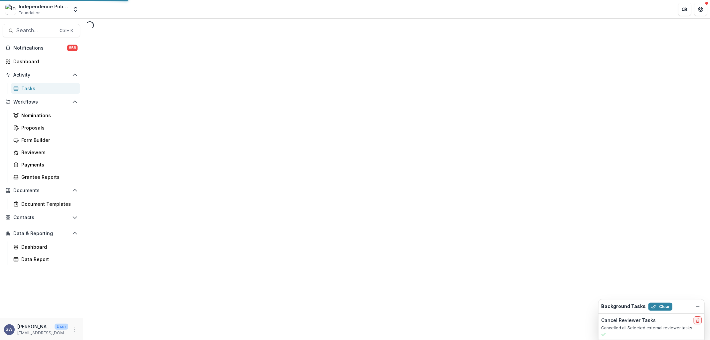
select select "********"
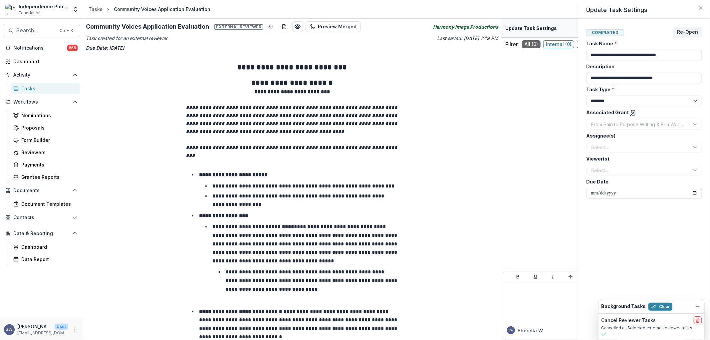
click at [268, 26] on div "**********" at bounding box center [355, 170] width 710 height 340
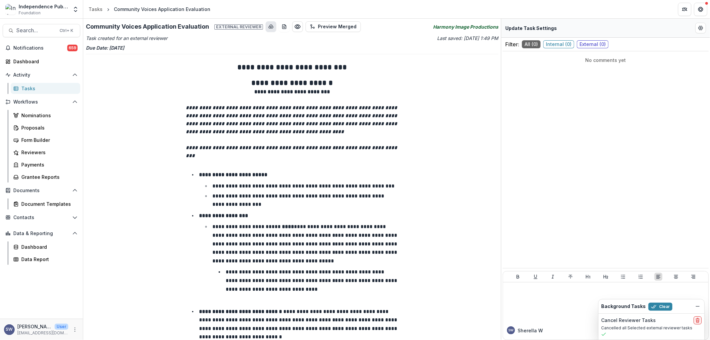
click at [269, 27] on icon "download-button" at bounding box center [271, 26] width 4 height 3
click at [282, 27] on icon "download-word-button" at bounding box center [284, 26] width 5 height 5
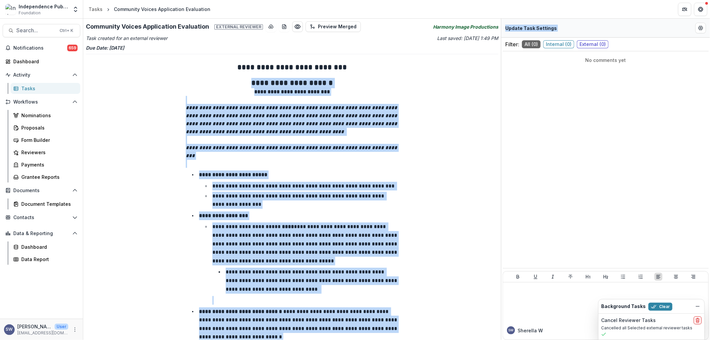
drag, startPoint x: 501, startPoint y: 48, endPoint x: 493, endPoint y: 64, distance: 17.9
click at [493, 64] on div "**********" at bounding box center [396, 179] width 627 height 321
click at [497, 61] on div "**********" at bounding box center [292, 179] width 418 height 321
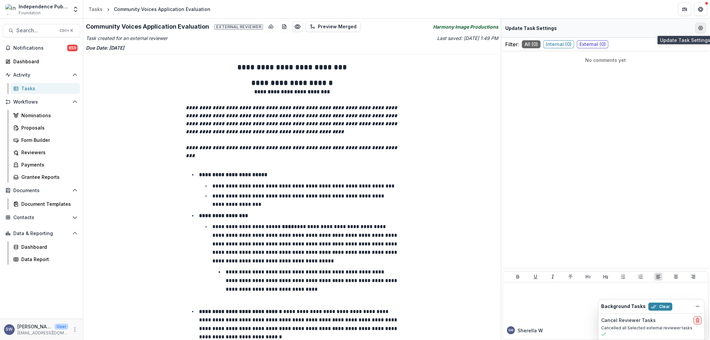
click at [702, 28] on icon "Edit Form Settings" at bounding box center [700, 27] width 5 height 5
select select "********"
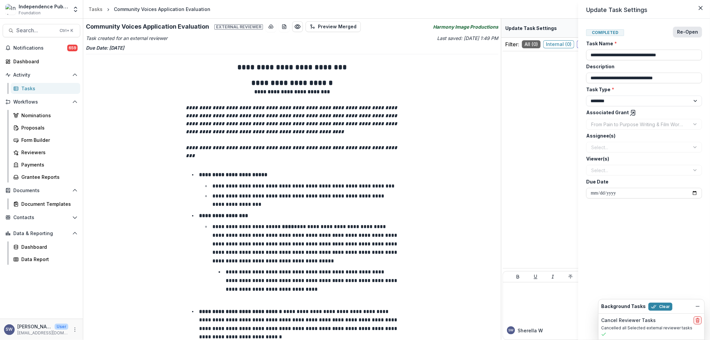
click at [692, 28] on button "Re-Open" at bounding box center [687, 32] width 29 height 11
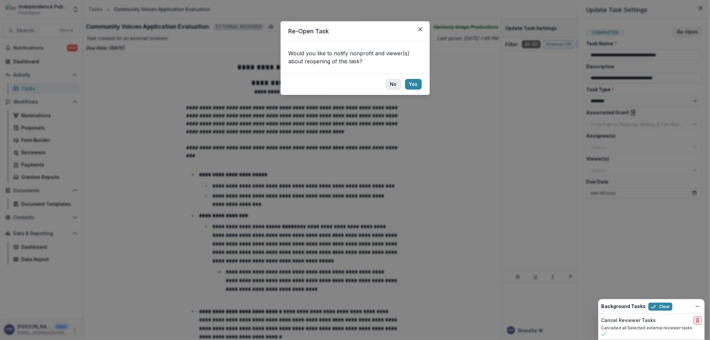
click at [390, 88] on button "No" at bounding box center [393, 84] width 15 height 11
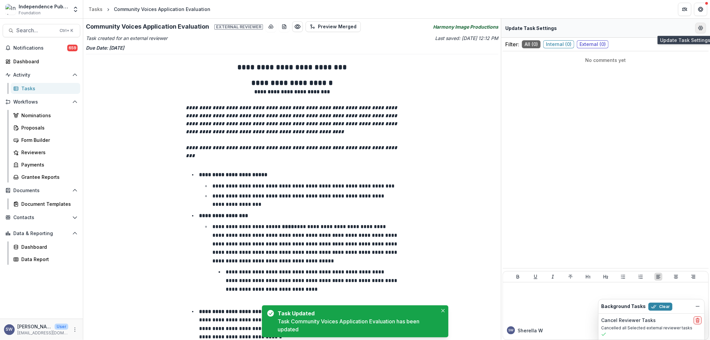
click at [697, 28] on button "Edit Form Settings" at bounding box center [700, 28] width 11 height 11
select select "********"
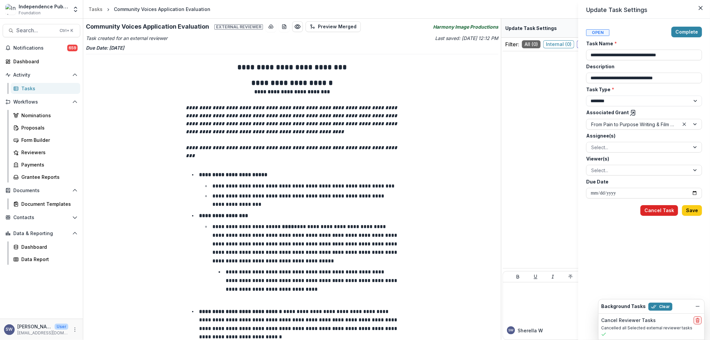
click at [661, 211] on button "Cancel Task" at bounding box center [659, 210] width 38 height 11
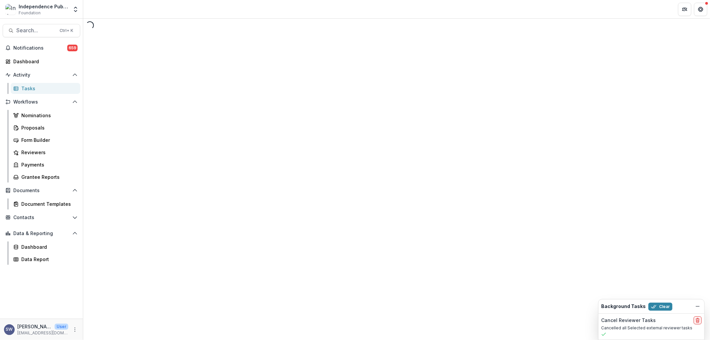
select select "********"
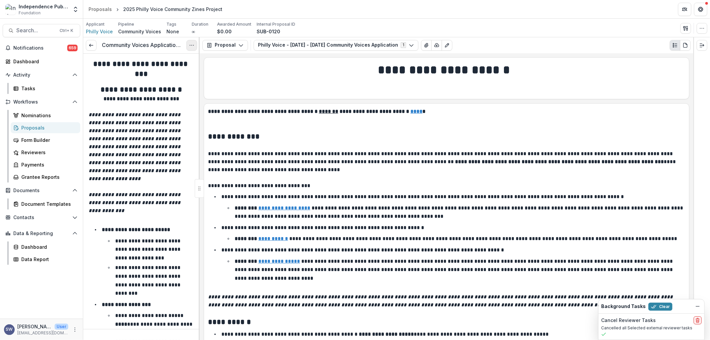
type input "*******"
click at [191, 47] on icon "Options" at bounding box center [191, 45] width 5 height 5
click at [161, 59] on link "View task" at bounding box center [159, 60] width 71 height 11
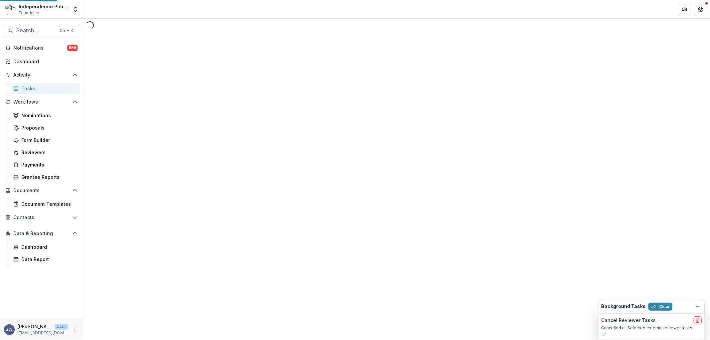
select select "********"
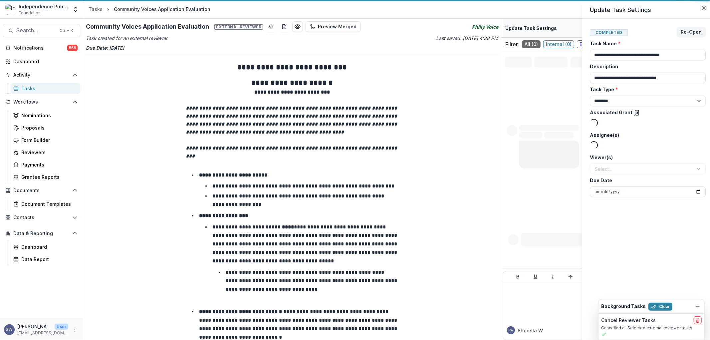
type input "*******"
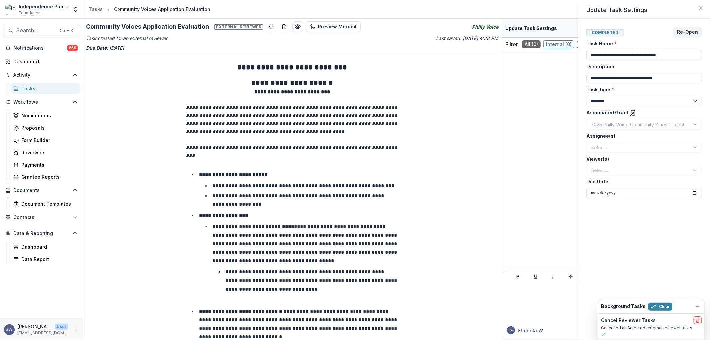
drag, startPoint x: 320, startPoint y: 68, endPoint x: 277, endPoint y: 41, distance: 51.0
click at [319, 68] on div "**********" at bounding box center [355, 170] width 710 height 340
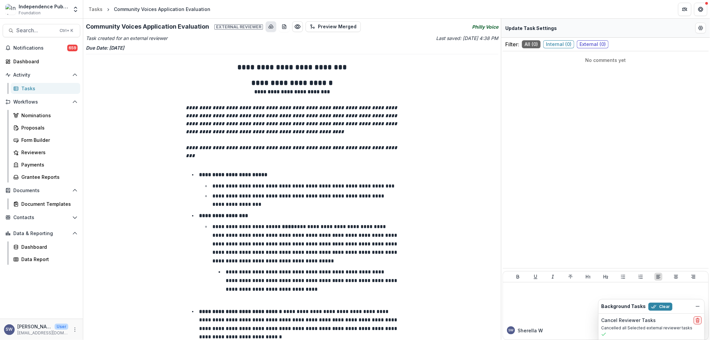
click at [268, 26] on icon "download-button" at bounding box center [270, 26] width 5 height 5
click at [282, 27] on icon "download-word-button" at bounding box center [284, 26] width 5 height 5
click at [700, 28] on icon "Edit Form Settings" at bounding box center [700, 27] width 5 height 5
select select "********"
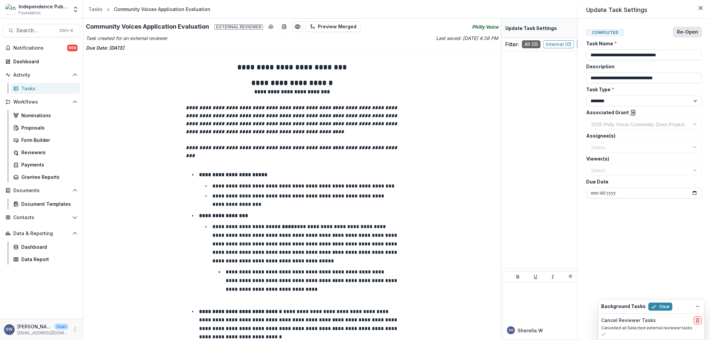
click at [692, 35] on button "Re-Open" at bounding box center [687, 32] width 29 height 11
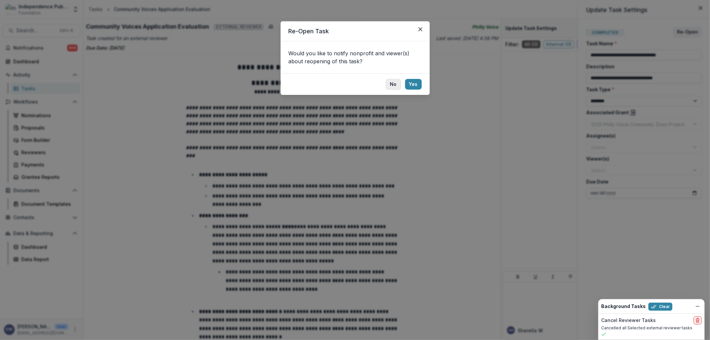
drag, startPoint x: 412, startPoint y: 87, endPoint x: 393, endPoint y: 87, distance: 19.0
click at [393, 87] on footer "No Yes" at bounding box center [355, 84] width 149 height 22
click at [393, 87] on button "No" at bounding box center [393, 84] width 15 height 11
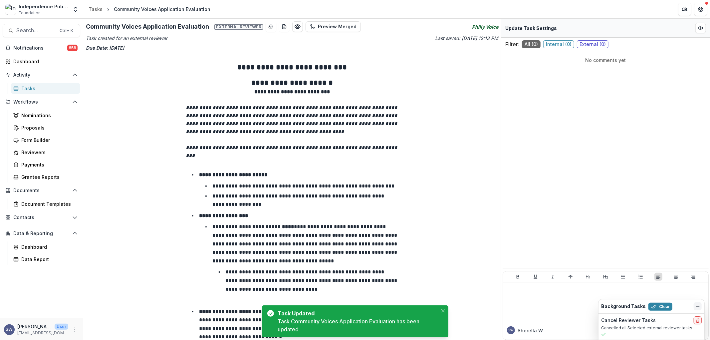
click at [696, 307] on icon "Dismiss" at bounding box center [697, 306] width 5 height 5
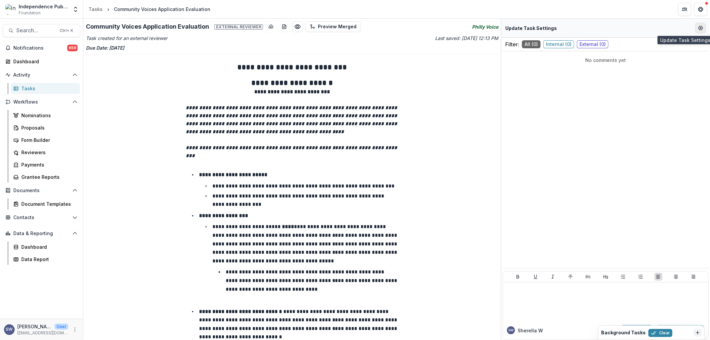
click at [698, 28] on icon "Edit Form Settings" at bounding box center [700, 27] width 5 height 5
select select "********"
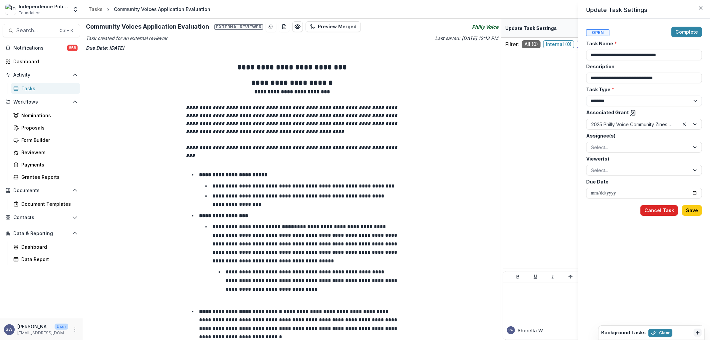
click at [666, 210] on button "Cancel Task" at bounding box center [659, 210] width 38 height 11
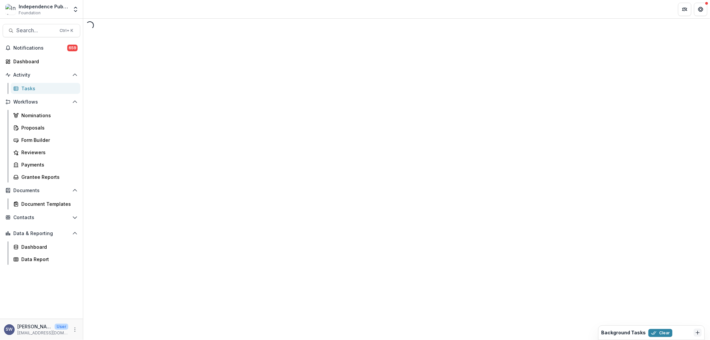
select select "********"
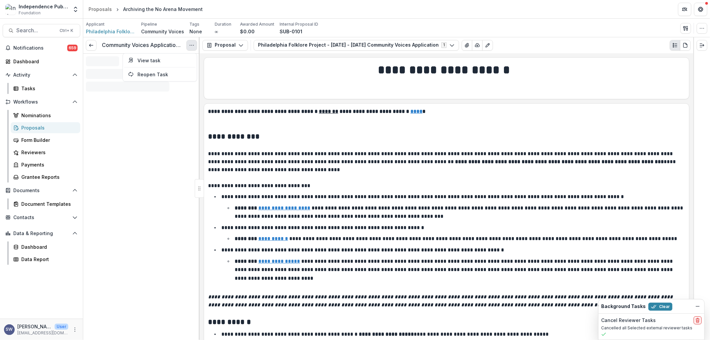
drag, startPoint x: 0, startPoint y: 0, endPoint x: 188, endPoint y: 45, distance: 193.7
click at [188, 45] on button "Options" at bounding box center [191, 45] width 11 height 11
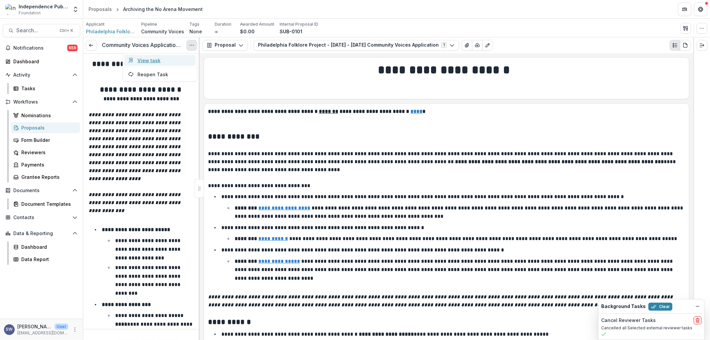
click at [159, 62] on link "View task" at bounding box center [159, 60] width 71 height 11
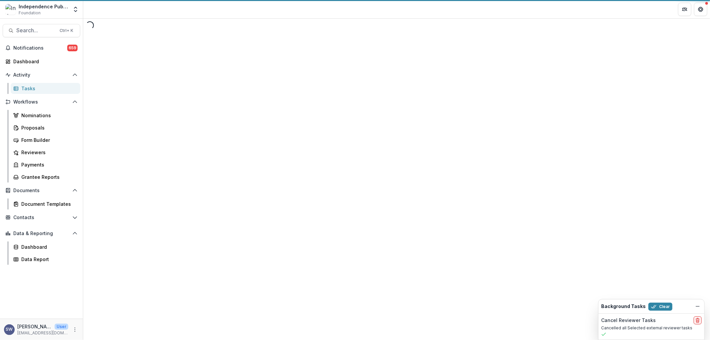
select select "********"
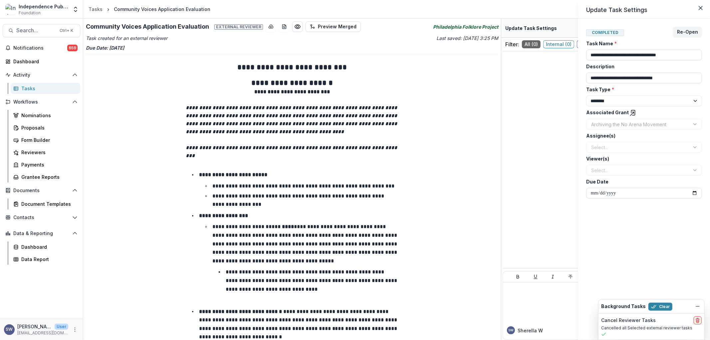
click at [267, 27] on div "**********" at bounding box center [355, 170] width 710 height 340
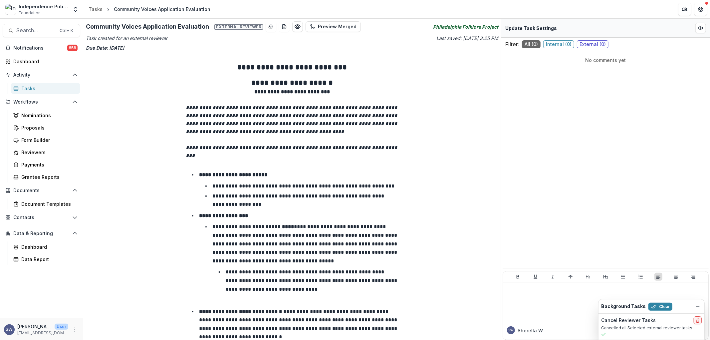
click at [269, 27] on icon "download-button" at bounding box center [271, 26] width 4 height 3
click at [283, 28] on line "download-word-button" at bounding box center [284, 28] width 2 height 0
click at [699, 29] on icon "Edit Form Settings" at bounding box center [700, 27] width 5 height 5
select select "********"
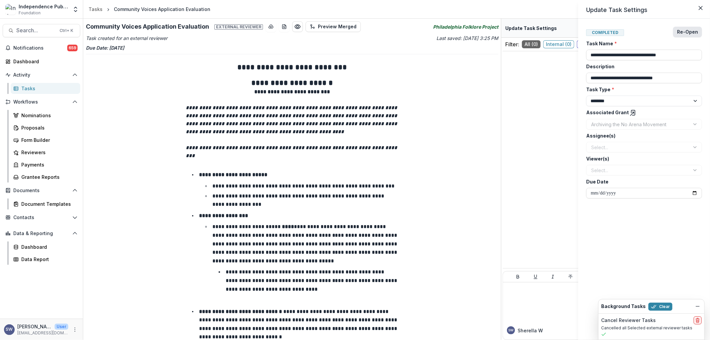
click at [682, 32] on button "Re-Open" at bounding box center [687, 32] width 29 height 11
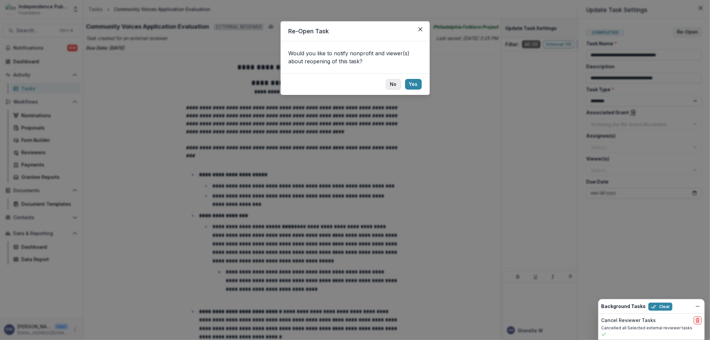
click at [393, 83] on button "No" at bounding box center [393, 84] width 15 height 11
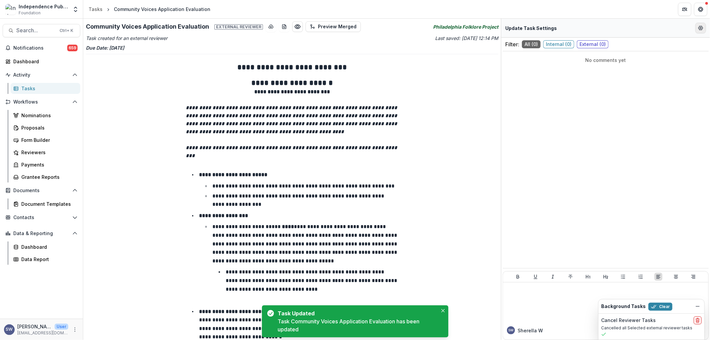
click at [701, 31] on button "Edit Form Settings" at bounding box center [700, 28] width 11 height 11
select select "********"
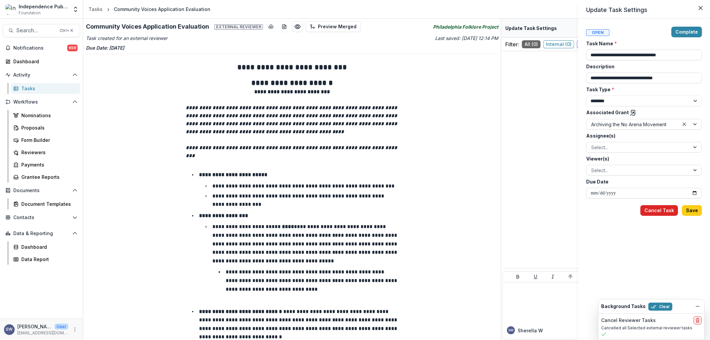
click at [654, 211] on button "Cancel Task" at bounding box center [659, 210] width 38 height 11
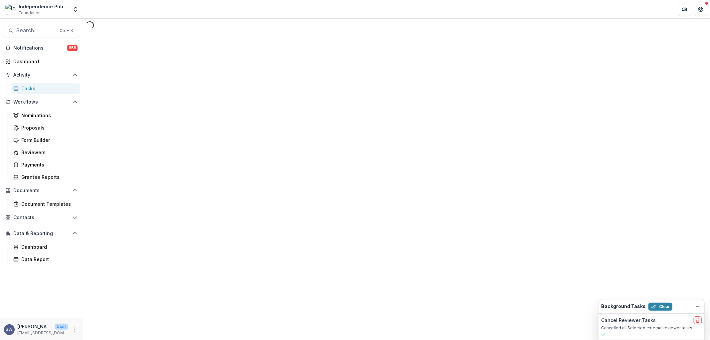
select select "********"
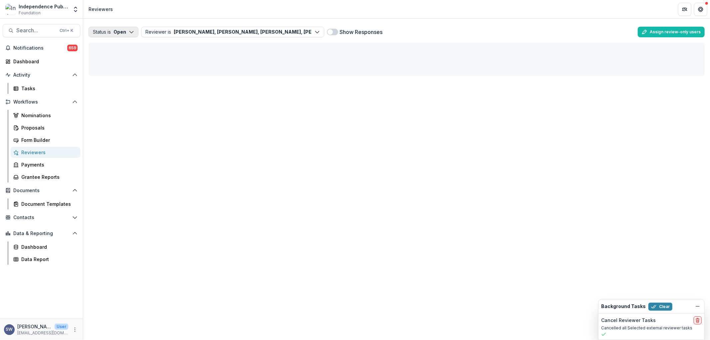
click at [131, 32] on icon "button" at bounding box center [131, 31] width 5 height 5
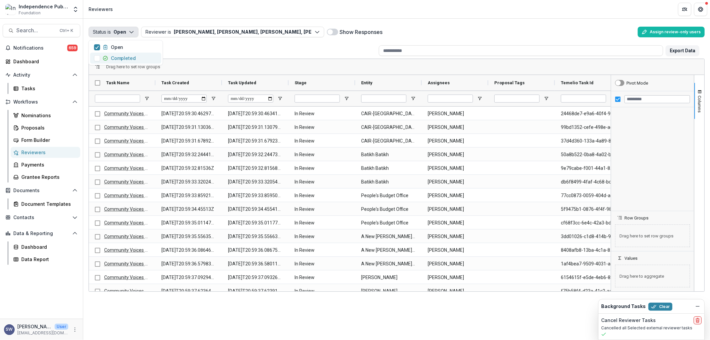
click at [96, 57] on span "button" at bounding box center [97, 58] width 6 height 6
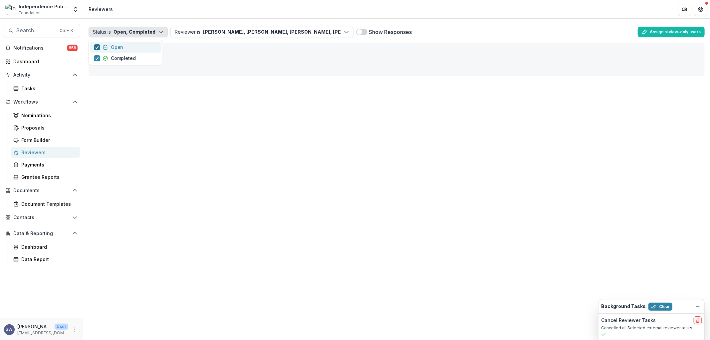
click at [98, 48] on icon "button" at bounding box center [97, 47] width 4 height 3
click at [212, 31] on button "Reviewer is [PERSON_NAME], [PERSON_NAME], [PERSON_NAME], Icon [PERSON_NAME], [P…" at bounding box center [246, 32] width 183 height 11
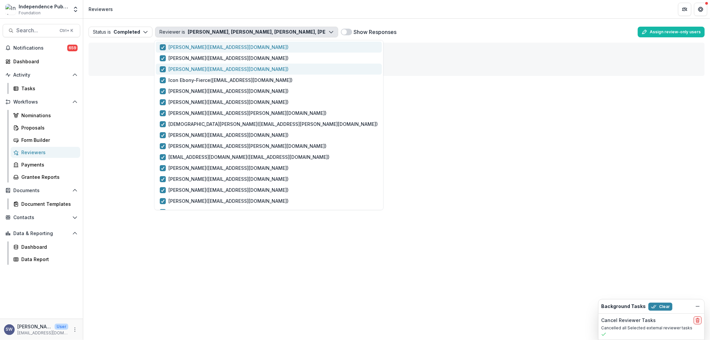
click at [163, 48] on icon "button" at bounding box center [163, 47] width 4 height 3
click at [163, 65] on button "[PERSON_NAME] ( [EMAIL_ADDRESS][DOMAIN_NAME] )" at bounding box center [269, 69] width 226 height 11
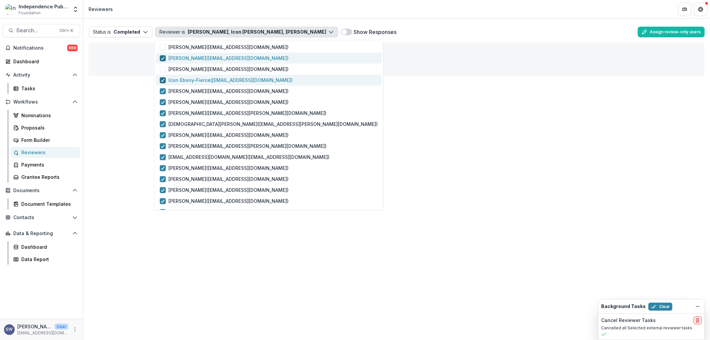
click at [163, 61] on div "button" at bounding box center [163, 58] width 4 height 5
click at [161, 79] on icon "button" at bounding box center [163, 80] width 4 height 3
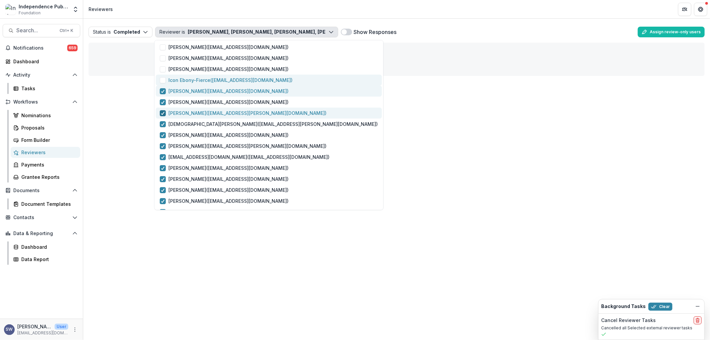
click at [160, 93] on span "button" at bounding box center [163, 91] width 6 height 6
click at [161, 101] on icon "button" at bounding box center [163, 102] width 4 height 3
click at [162, 113] on icon "button" at bounding box center [163, 113] width 4 height 3
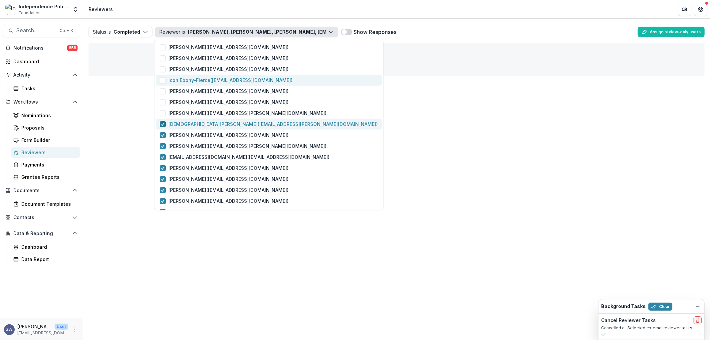
click at [164, 124] on icon "button" at bounding box center [163, 123] width 4 height 3
click at [161, 133] on icon "button" at bounding box center [163, 134] width 4 height 3
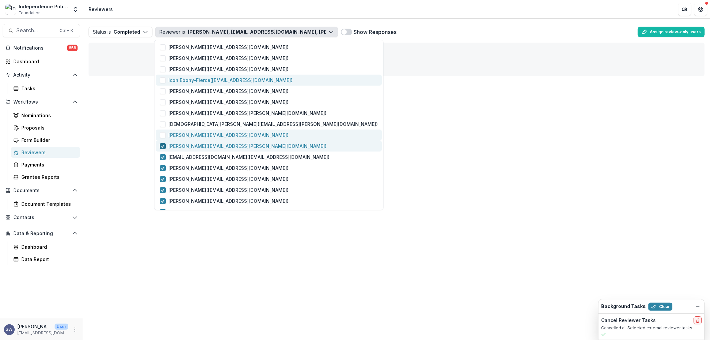
click at [162, 147] on polyline "button" at bounding box center [162, 146] width 3 height 3
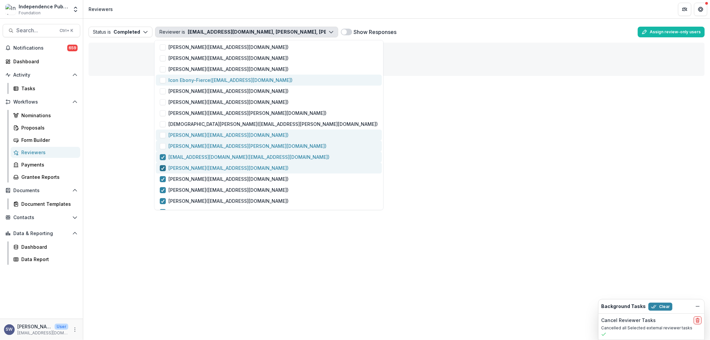
click at [162, 157] on polyline "button" at bounding box center [162, 157] width 3 height 3
click at [163, 166] on icon "button" at bounding box center [163, 167] width 4 height 3
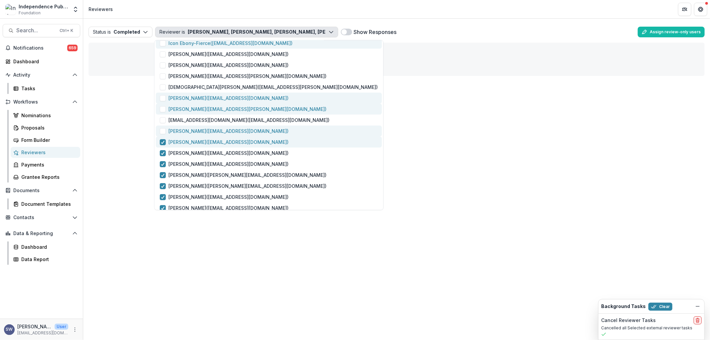
scroll to position [42, 0]
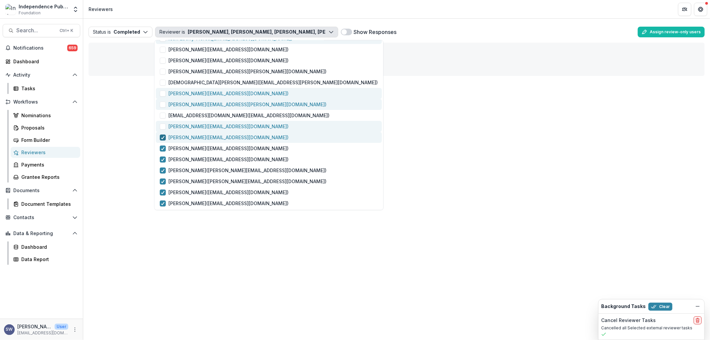
click at [164, 135] on div "button" at bounding box center [163, 137] width 4 height 5
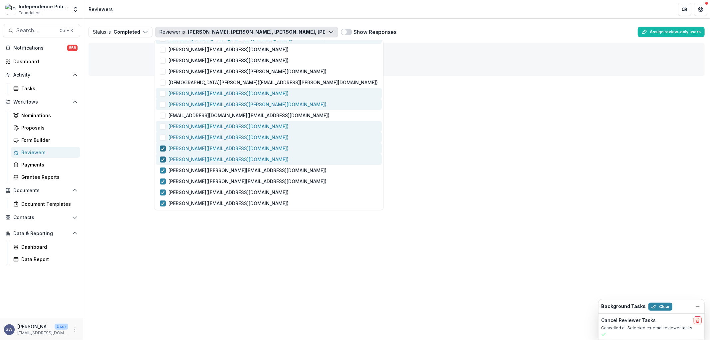
drag, startPoint x: 162, startPoint y: 147, endPoint x: 165, endPoint y: 158, distance: 11.1
click at [162, 147] on icon "button" at bounding box center [163, 148] width 4 height 3
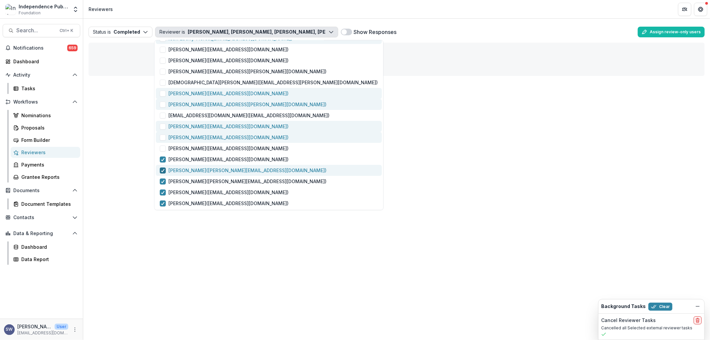
click at [162, 171] on div "button" at bounding box center [163, 170] width 4 height 5
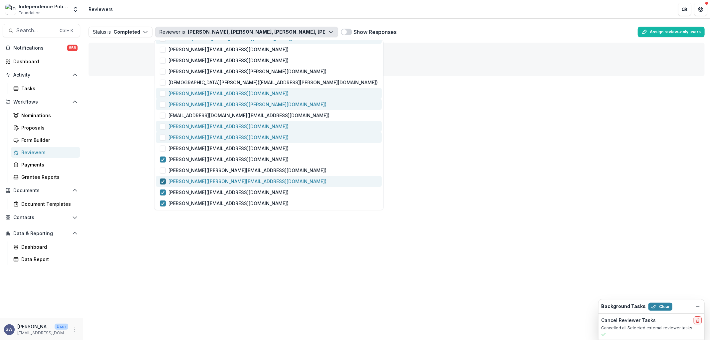
click at [162, 182] on icon "button" at bounding box center [163, 181] width 4 height 3
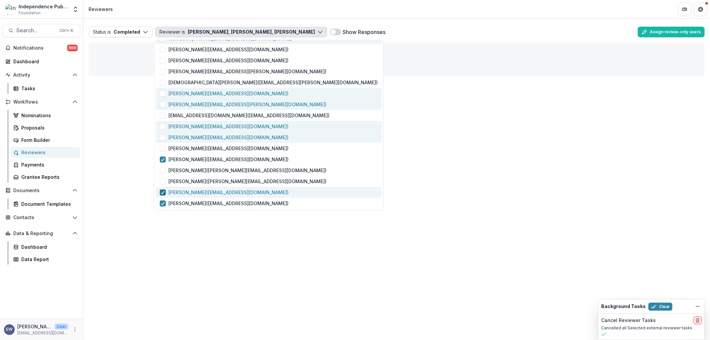
click at [160, 193] on span "button" at bounding box center [163, 192] width 6 height 6
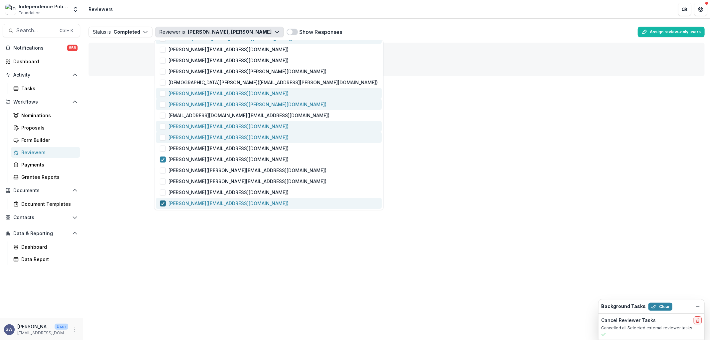
click at [161, 202] on icon "button" at bounding box center [163, 203] width 4 height 3
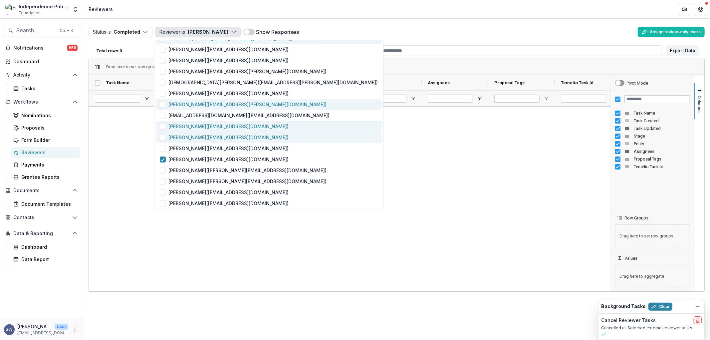
click at [384, 140] on div at bounding box center [350, 198] width 522 height 183
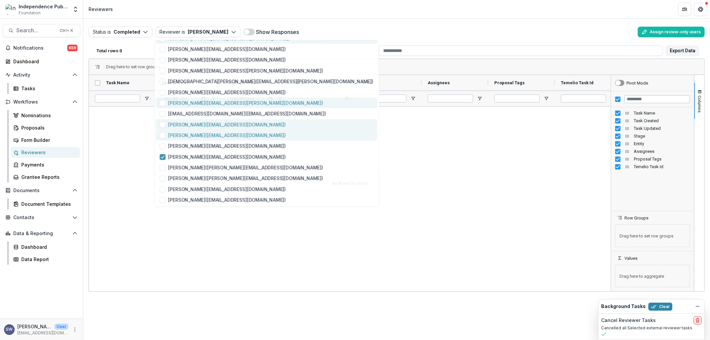
scroll to position [0, 0]
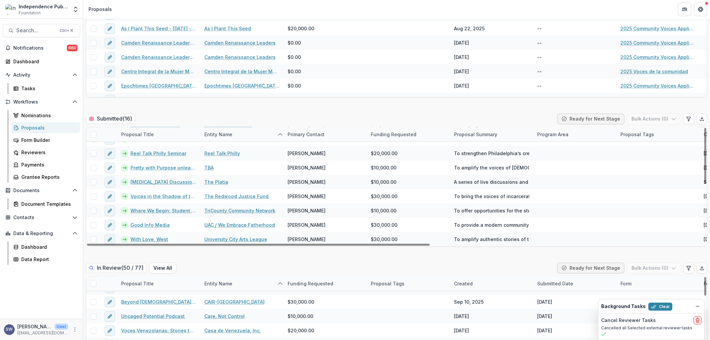
scroll to position [185, 0]
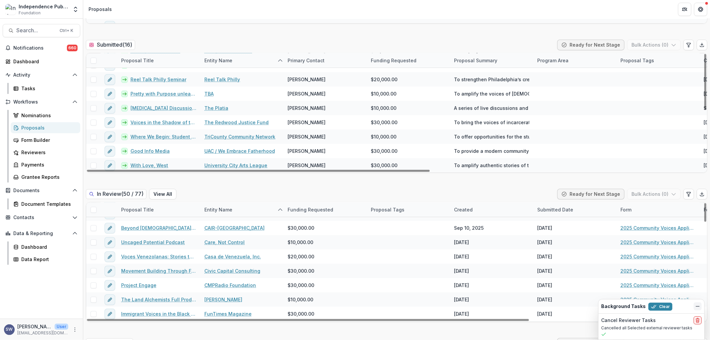
click at [696, 304] on icon "Dismiss" at bounding box center [697, 306] width 5 height 5
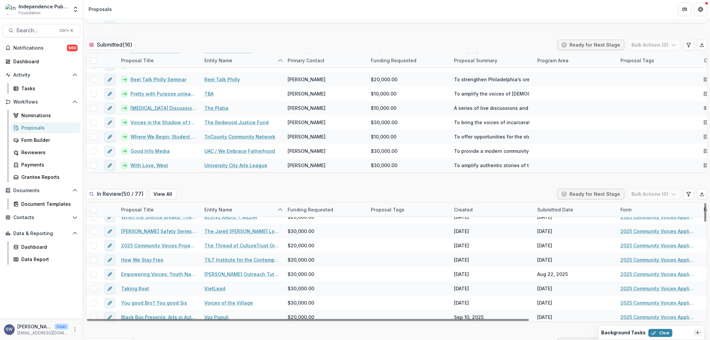
scroll to position [555, 0]
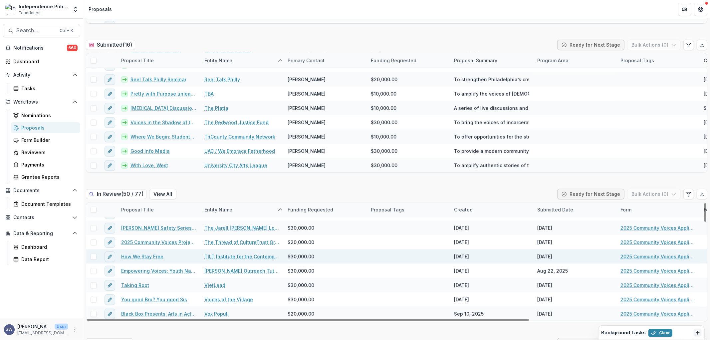
click at [95, 208] on span at bounding box center [94, 210] width 6 height 6
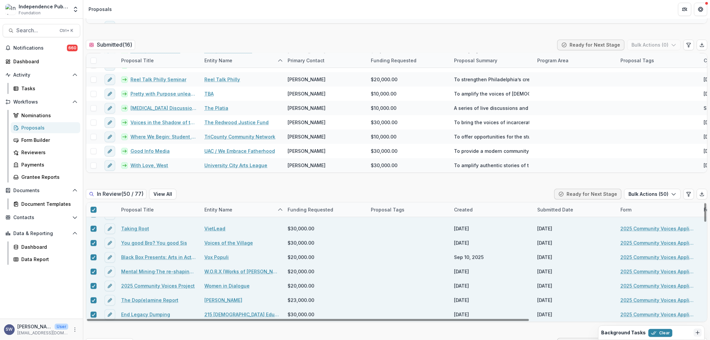
scroll to position [222, 0]
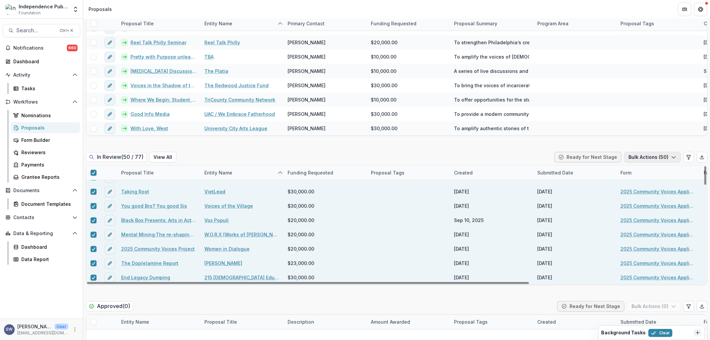
click at [654, 159] on button "Bulk Actions ( 50 )" at bounding box center [652, 157] width 57 height 11
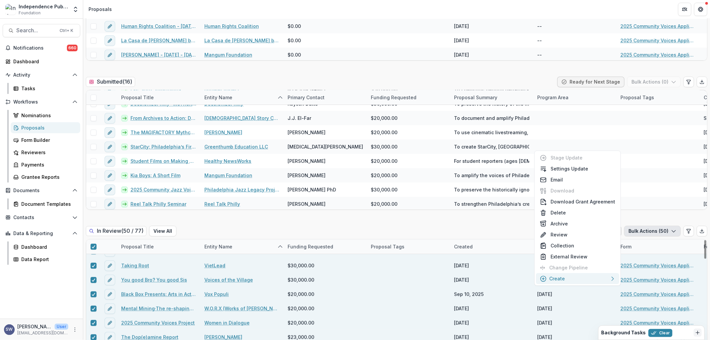
scroll to position [183, 0]
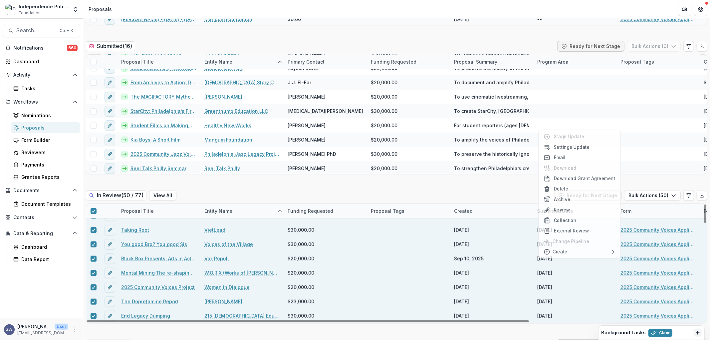
scroll to position [185, 0]
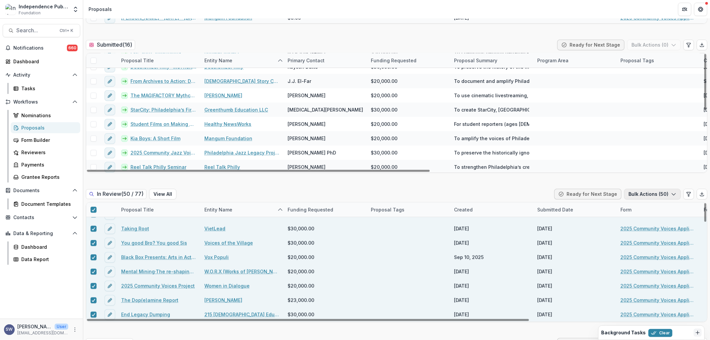
click at [642, 196] on button "Bulk Actions ( 50 )" at bounding box center [652, 194] width 57 height 11
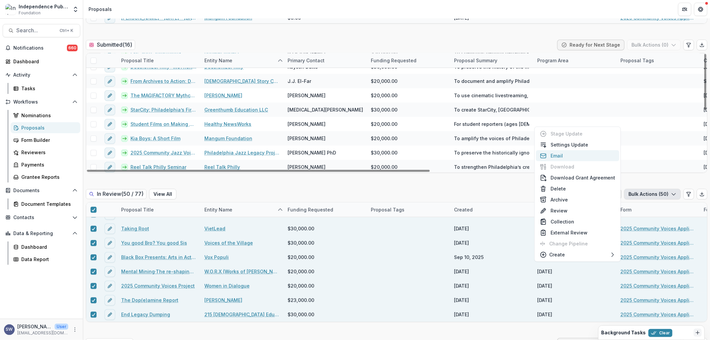
click at [569, 154] on button "Email" at bounding box center [577, 155] width 83 height 11
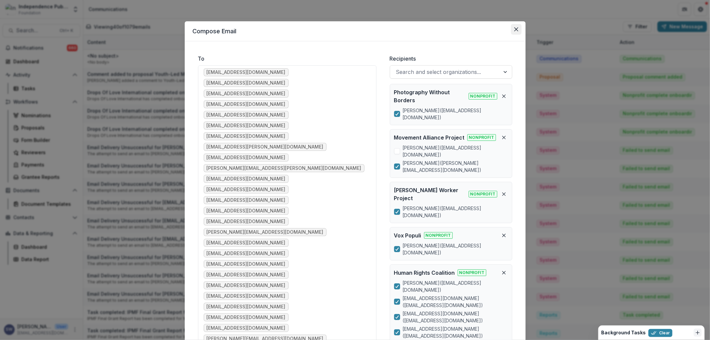
click at [516, 31] on icon "Close" at bounding box center [516, 29] width 4 height 4
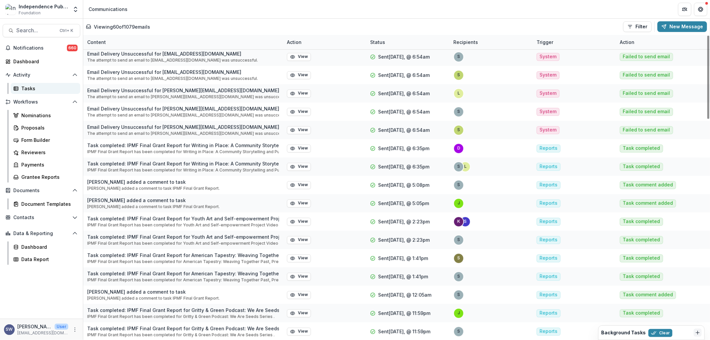
scroll to position [148, 0]
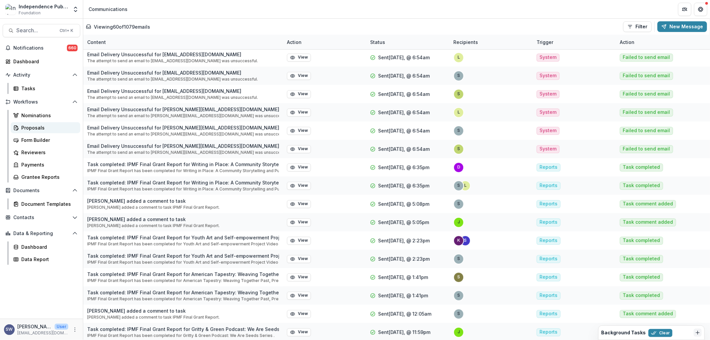
click at [32, 127] on div "Proposals" at bounding box center [48, 127] width 54 height 7
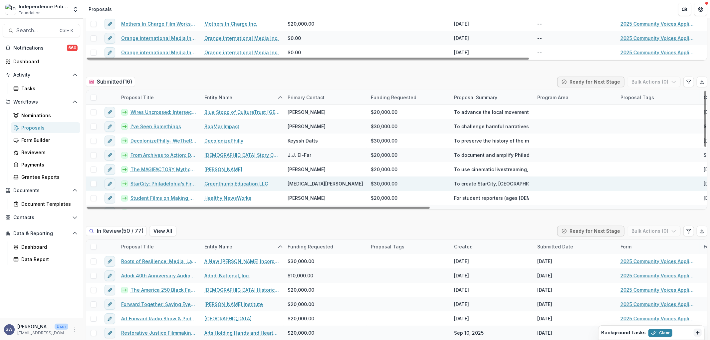
scroll to position [259, 0]
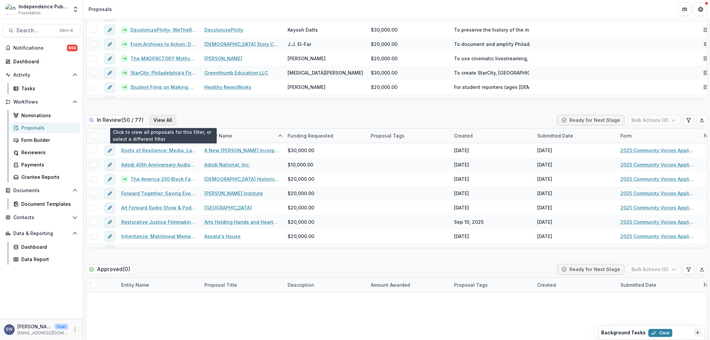
click at [168, 121] on button "View All" at bounding box center [162, 120] width 27 height 11
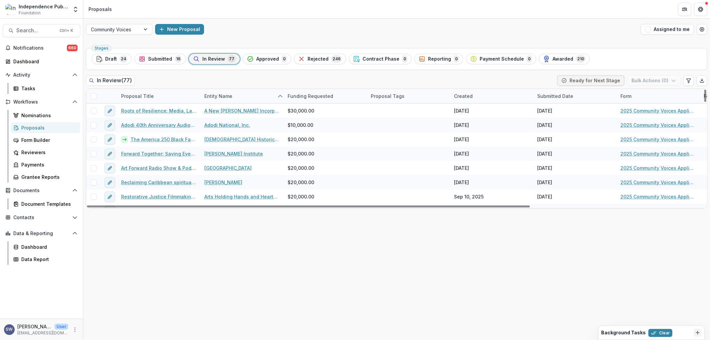
click at [95, 96] on span at bounding box center [94, 96] width 6 height 6
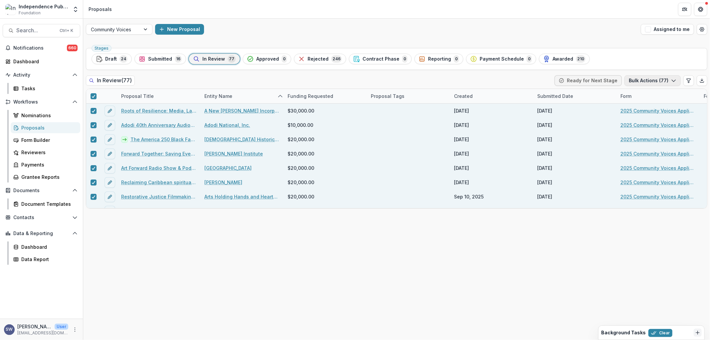
click at [663, 83] on button "Bulk Actions ( 77 )" at bounding box center [652, 80] width 56 height 11
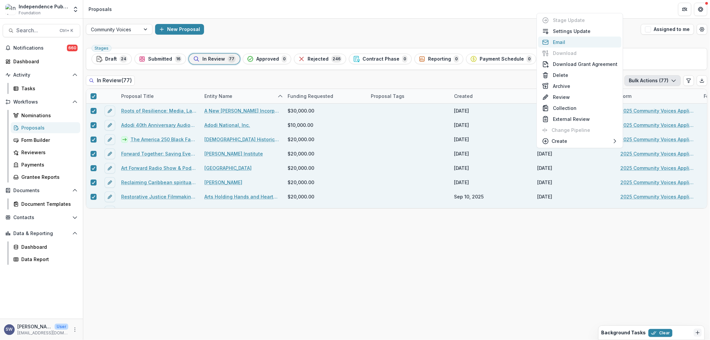
click at [564, 43] on button "Email" at bounding box center [579, 42] width 83 height 11
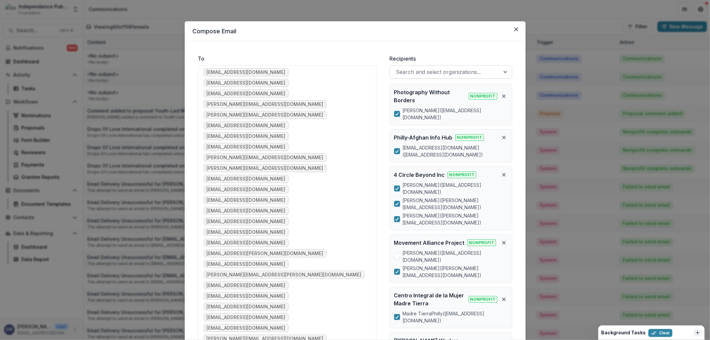
click at [414, 75] on div at bounding box center [445, 71] width 98 height 9
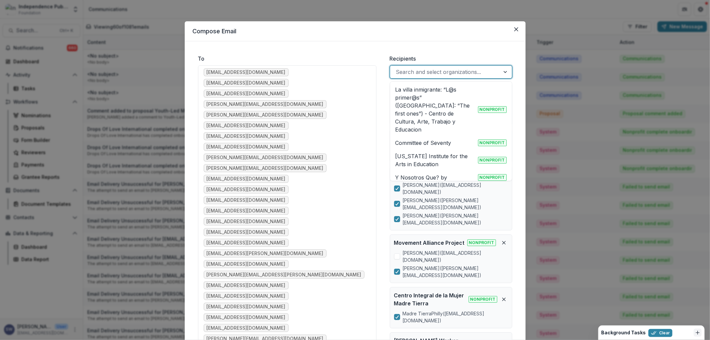
click at [414, 75] on div at bounding box center [445, 71] width 98 height 9
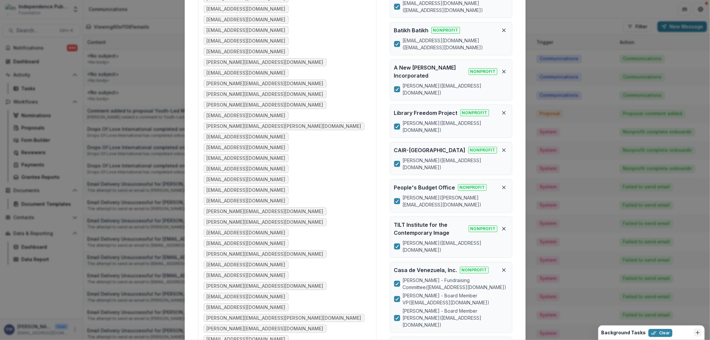
scroll to position [703, 0]
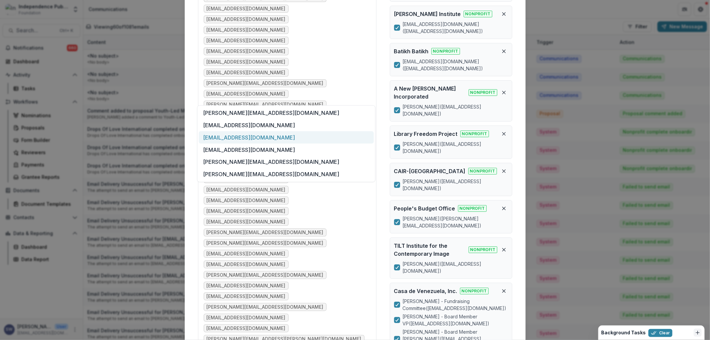
scroll to position [628, 0]
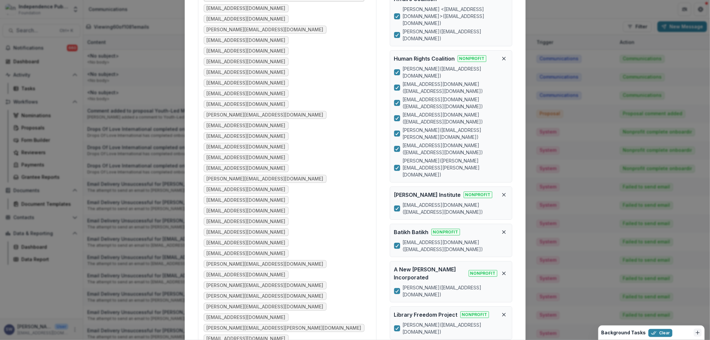
scroll to position [518, 0]
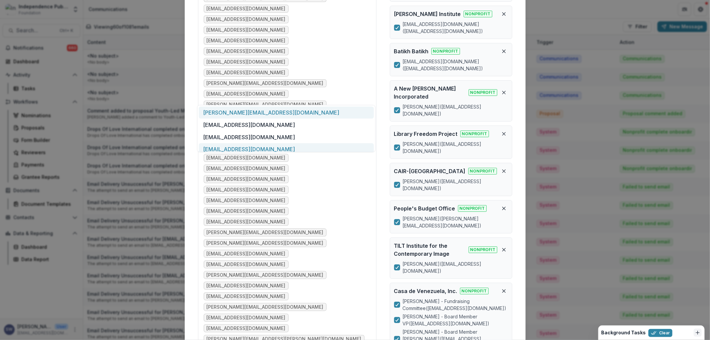
scroll to position [29, 0]
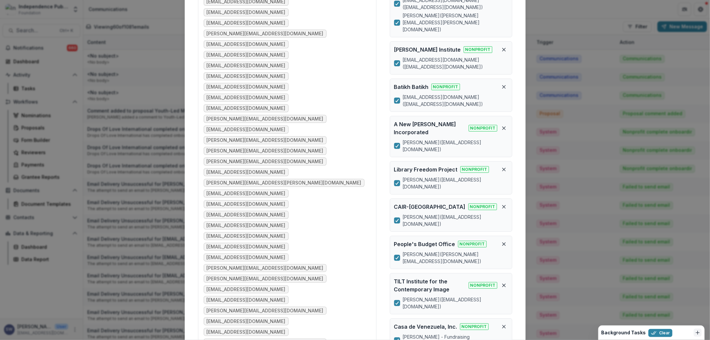
scroll to position [666, 0]
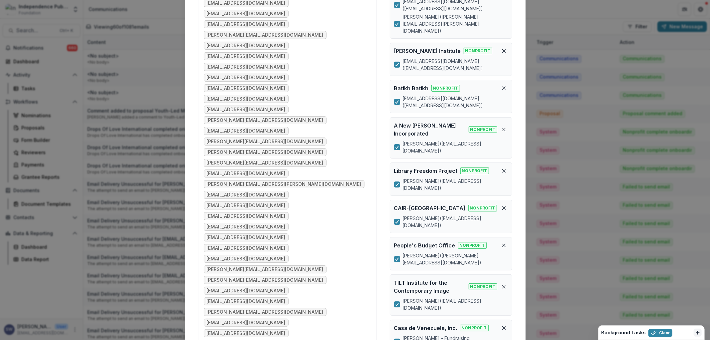
type input "*"
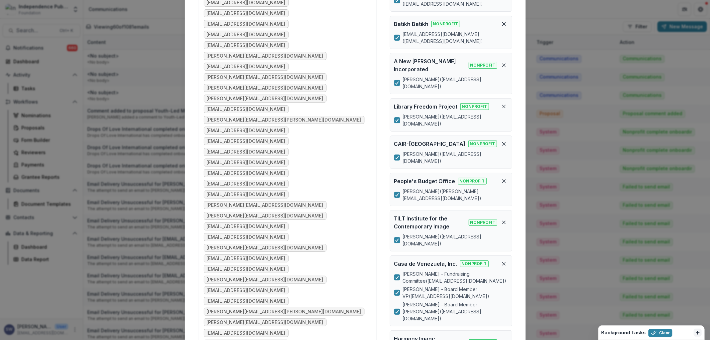
scroll to position [740, 0]
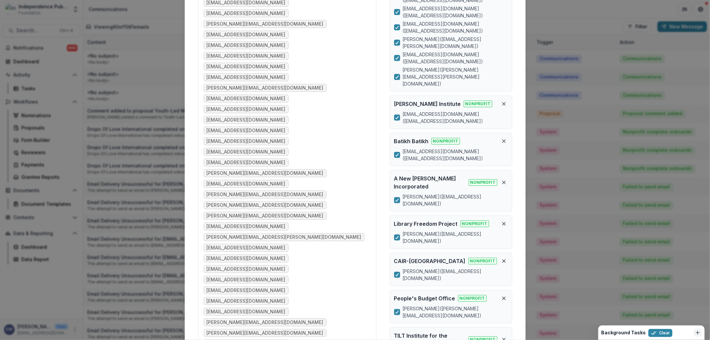
scroll to position [0, 0]
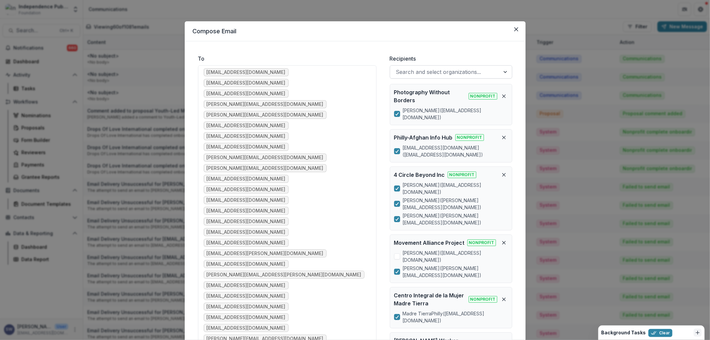
click at [403, 74] on div at bounding box center [445, 71] width 98 height 9
click at [411, 71] on div at bounding box center [445, 71] width 98 height 9
click at [497, 68] on div "Search and select organizations..." at bounding box center [445, 72] width 110 height 11
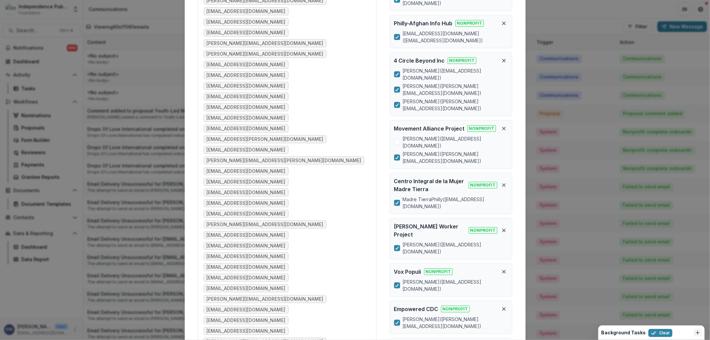
scroll to position [74, 0]
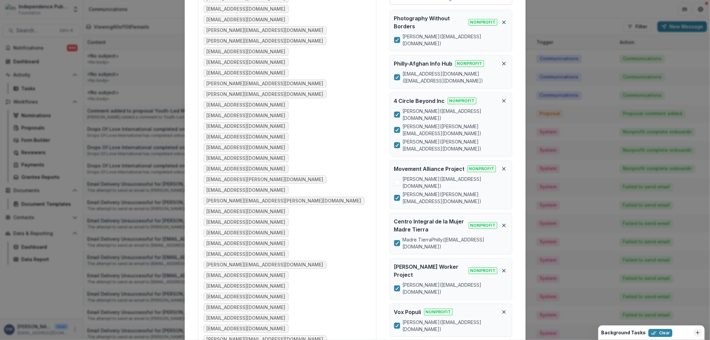
click at [567, 12] on div "Compose Email To swiesner@photographywithoutborders.org rahmanitahira@gmail.com…" at bounding box center [355, 170] width 710 height 340
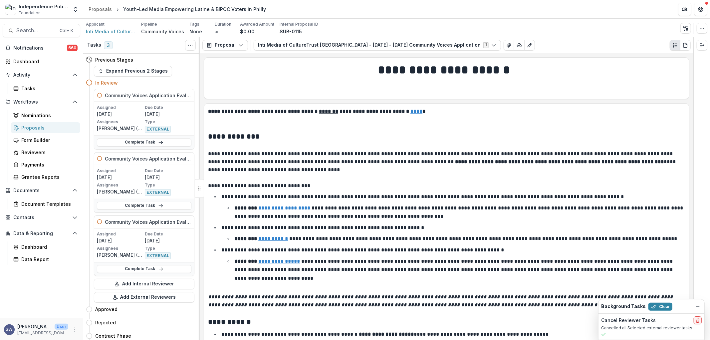
scroll to position [74, 0]
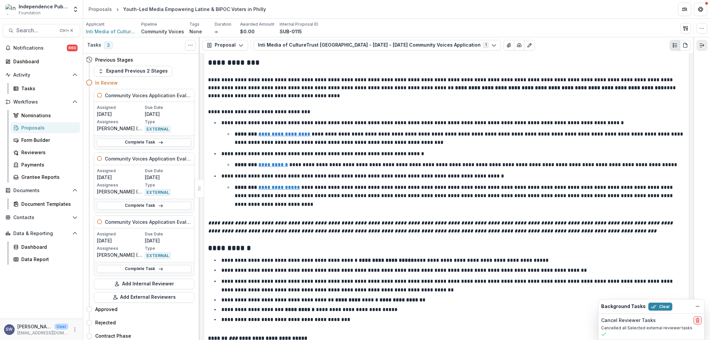
click at [703, 44] on icon "Expand right" at bounding box center [701, 45] width 5 height 5
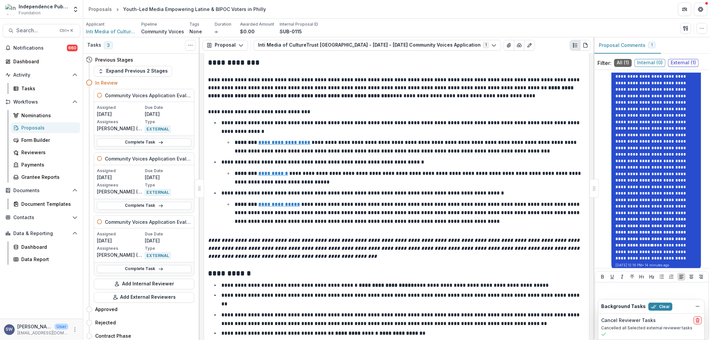
scroll to position [280, 0]
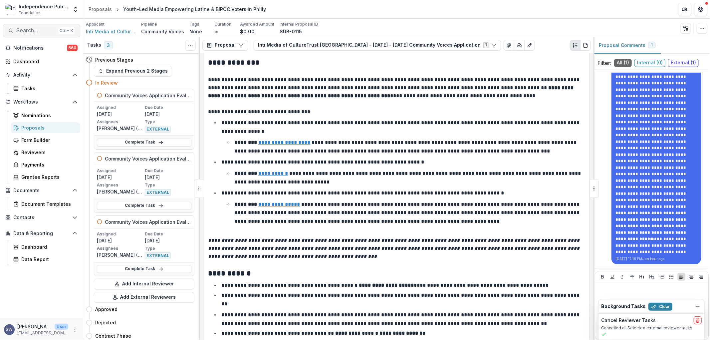
click at [22, 29] on span "Search..." at bounding box center [35, 30] width 39 height 6
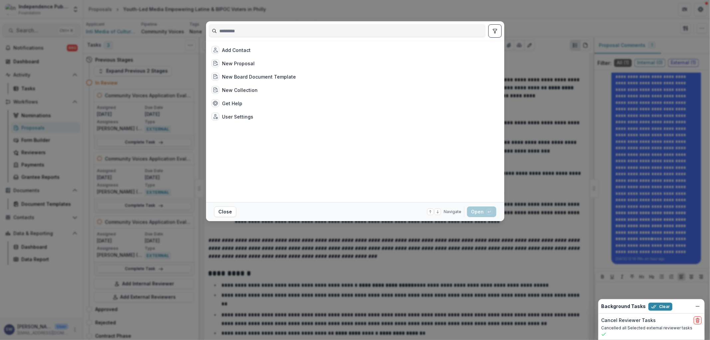
click at [22, 29] on div "Add Contact New Proposal New Board Document Template New Collection Get Help Us…" at bounding box center [355, 170] width 710 height 340
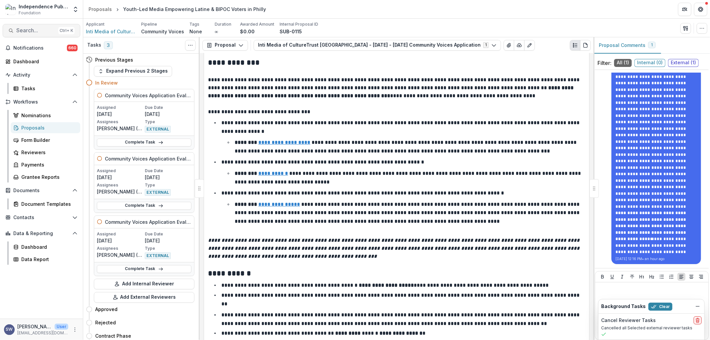
click at [21, 29] on span "Search..." at bounding box center [35, 30] width 39 height 6
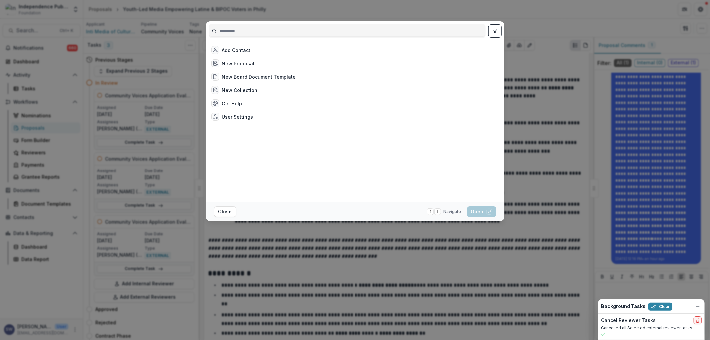
click at [265, 33] on input at bounding box center [347, 31] width 276 height 11
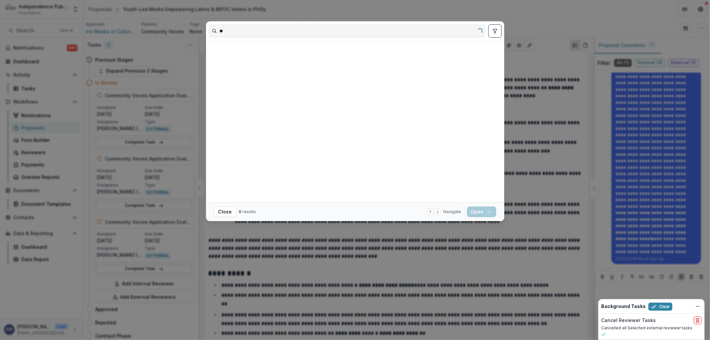
type input "*"
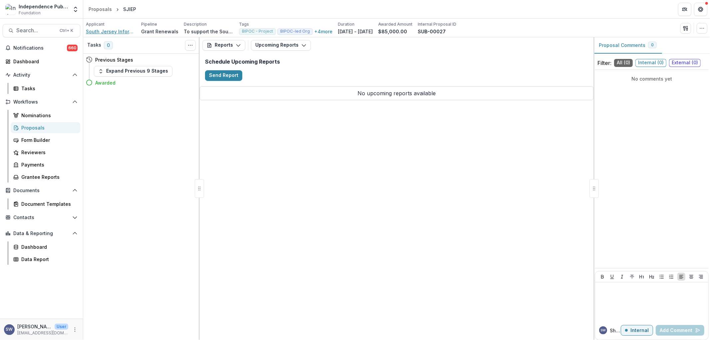
click at [121, 32] on span "South Jersey Information Equity Project" at bounding box center [111, 31] width 50 height 7
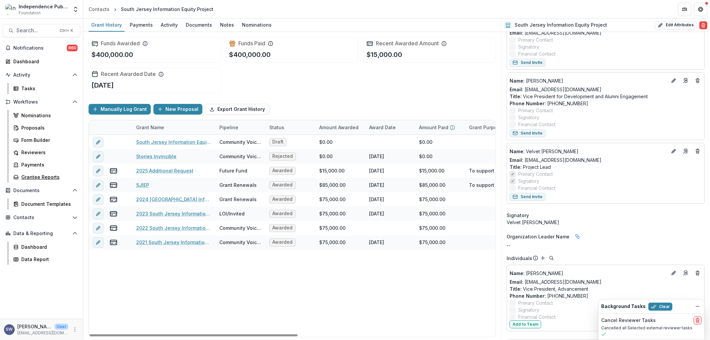
scroll to position [222, 0]
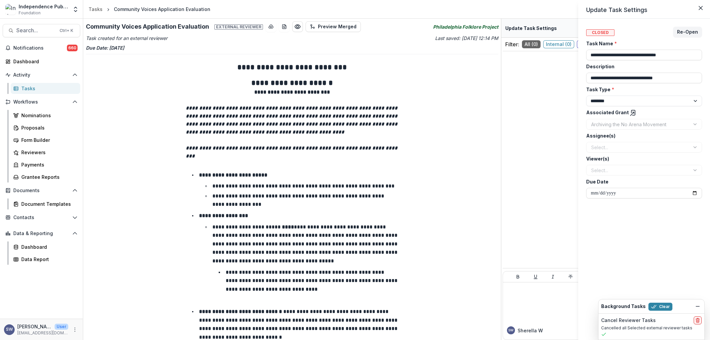
select select "********"
click at [697, 101] on select "******** ********" at bounding box center [644, 101] width 116 height 11
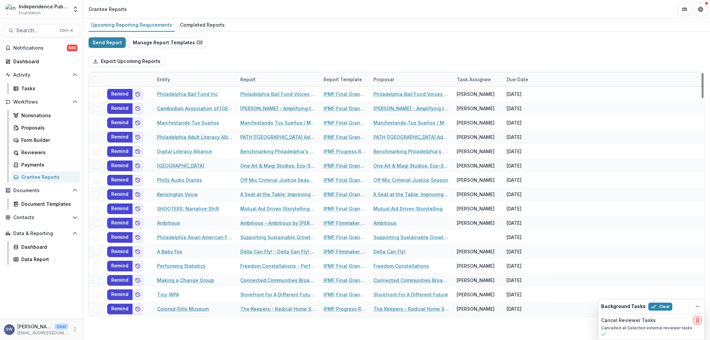
click at [164, 77] on div "Entity" at bounding box center [163, 79] width 21 height 7
click at [197, 97] on input at bounding box center [194, 94] width 80 height 11
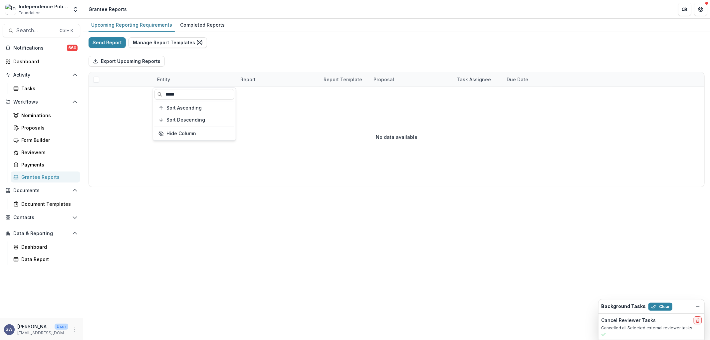
type input "*****"
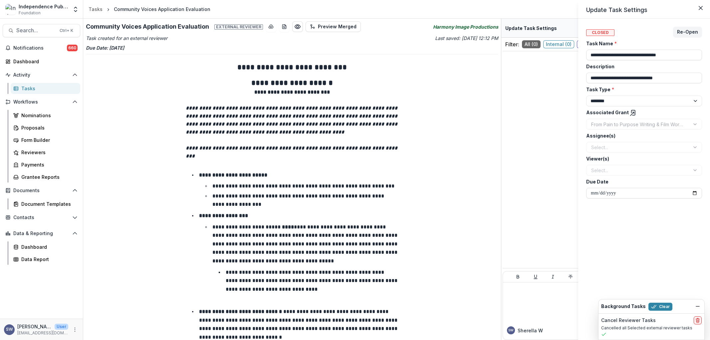
select select "********"
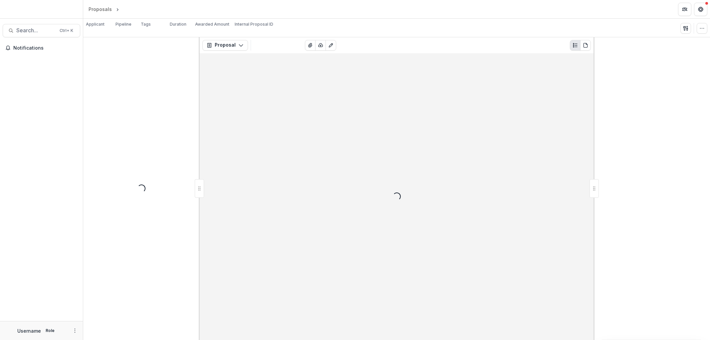
click at [238, 47] on icon "button" at bounding box center [240, 45] width 5 height 5
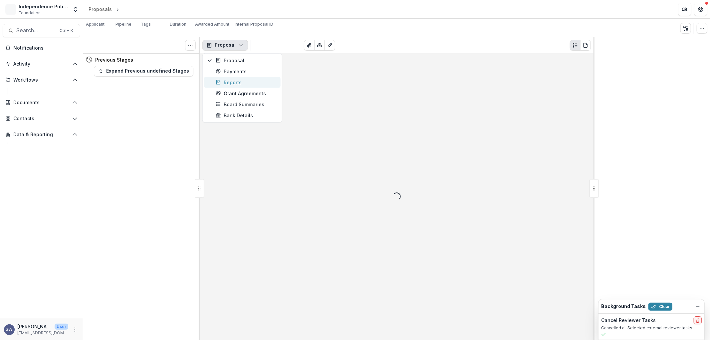
click at [236, 83] on div "Reports" at bounding box center [246, 82] width 61 height 7
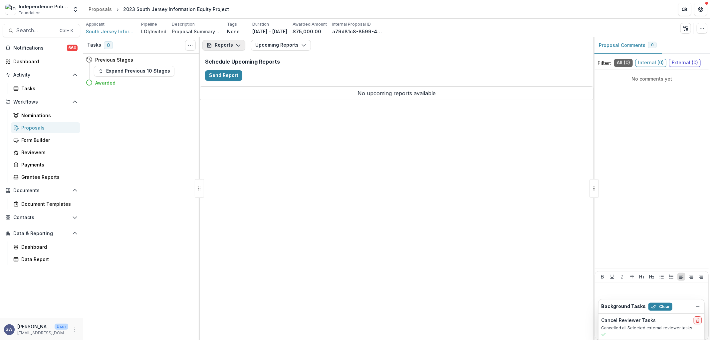
click at [234, 42] on button "Reports" at bounding box center [223, 45] width 43 height 11
click at [333, 83] on div "Schedule Upcoming Reports Send Report" at bounding box center [397, 69] width 394 height 33
click at [301, 45] on icon "button" at bounding box center [303, 45] width 5 height 5
click at [165, 110] on div "Tasks 0 Show Cancelled Tasks Previous Stages Expand Previous 10 Stages Awarded" at bounding box center [141, 188] width 117 height 303
click at [283, 40] on button "Upcoming Reports" at bounding box center [281, 45] width 60 height 11
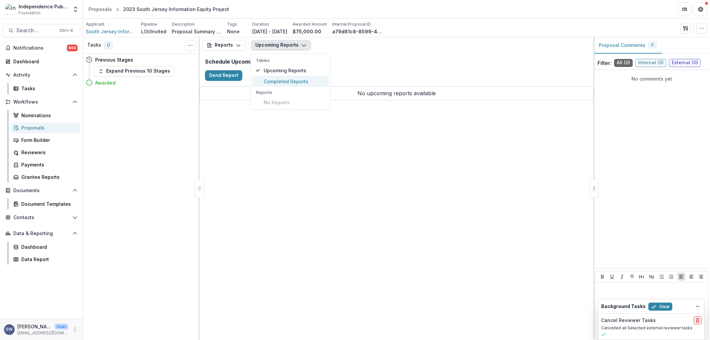
click at [282, 83] on span "Completed Reports" at bounding box center [294, 81] width 61 height 7
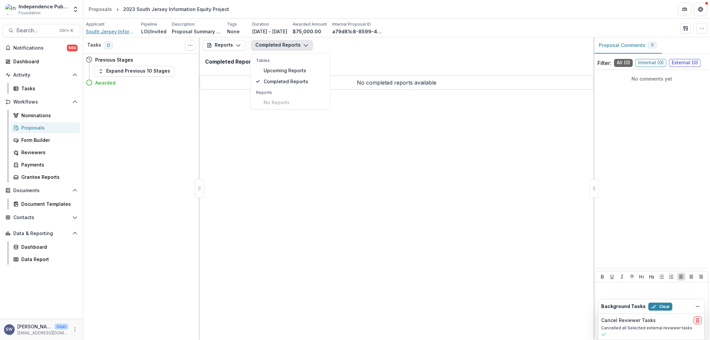
click at [101, 32] on span "South Jersey Information Equity Project" at bounding box center [111, 31] width 50 height 7
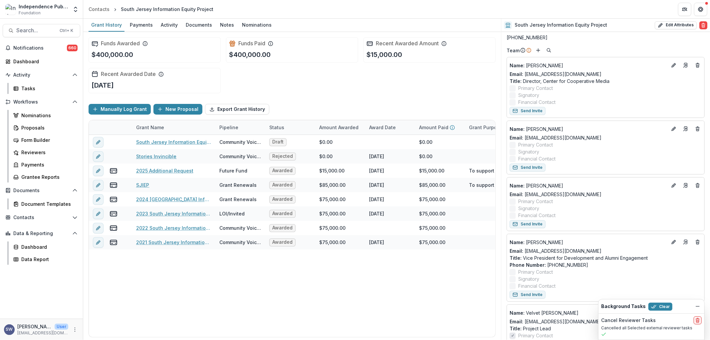
scroll to position [37, 0]
